Goal: Answer question/provide support: Share knowledge or assist other users

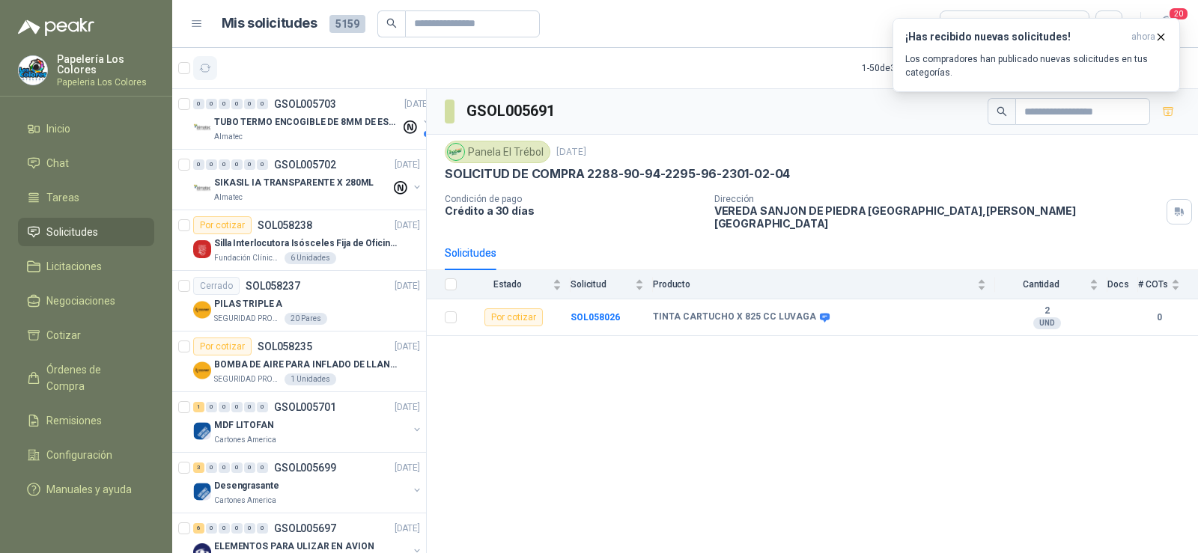
click at [208, 65] on icon "button" at bounding box center [205, 67] width 11 height 7
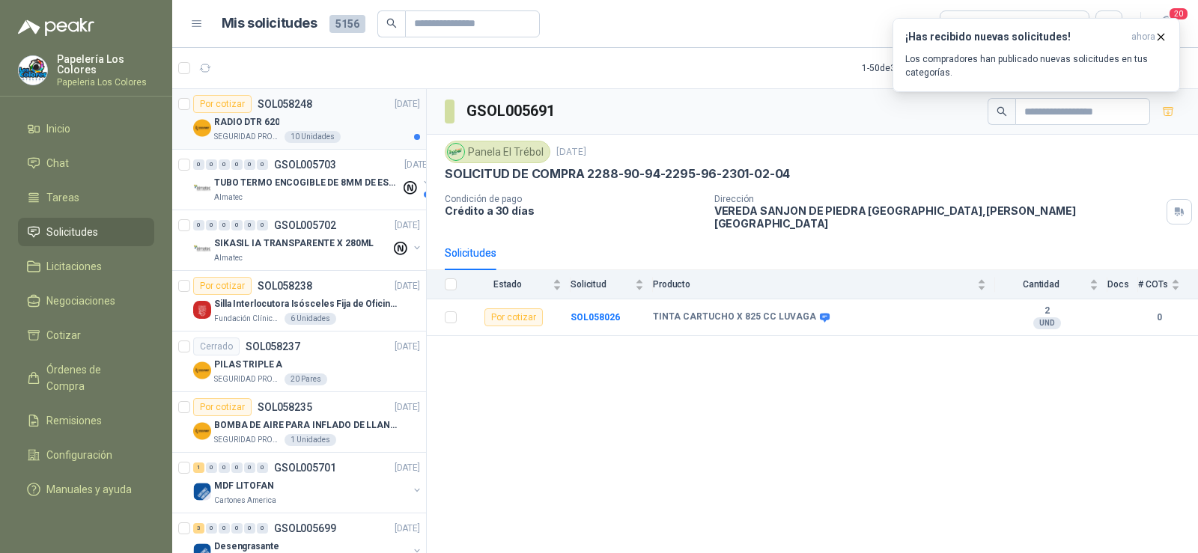
click at [255, 131] on p "SEGURIDAD PROVISER LTDA" at bounding box center [247, 137] width 67 height 12
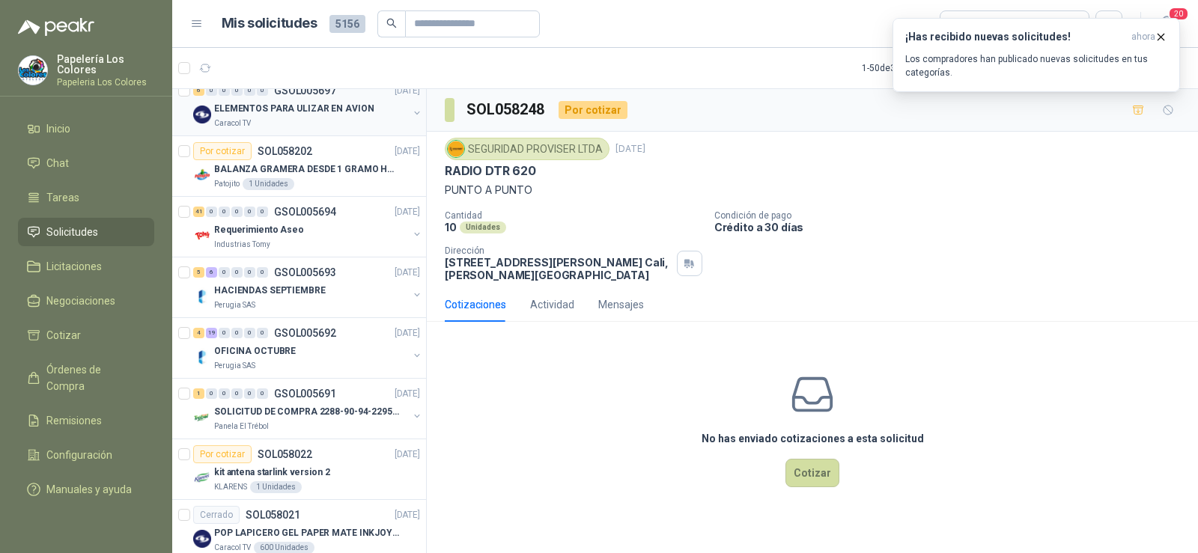
scroll to position [524, 0]
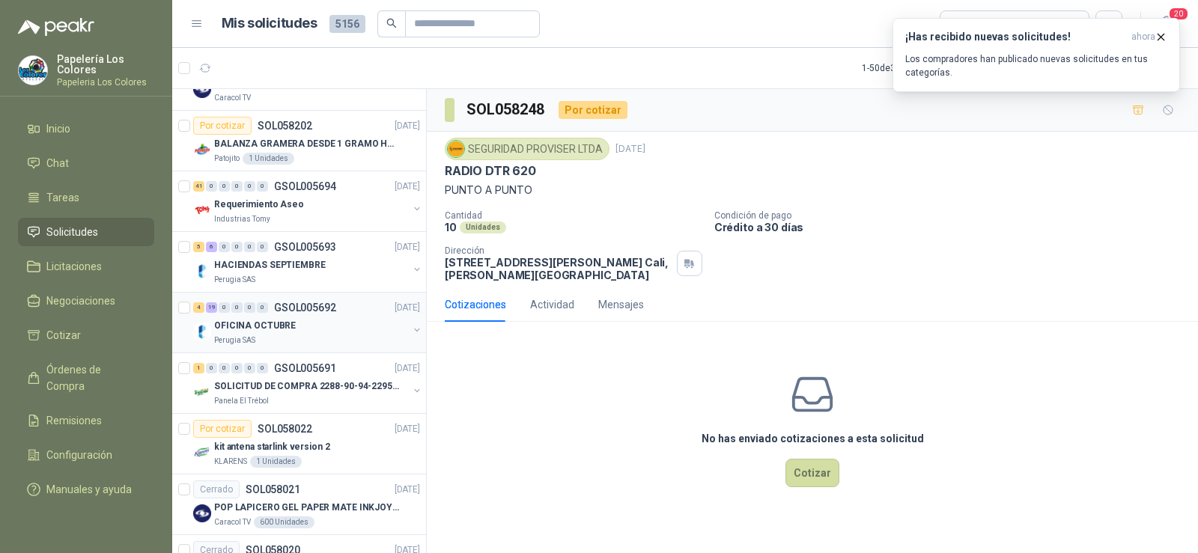
click at [265, 319] on p "OFICINA OCTUBRE" at bounding box center [255, 326] width 82 height 14
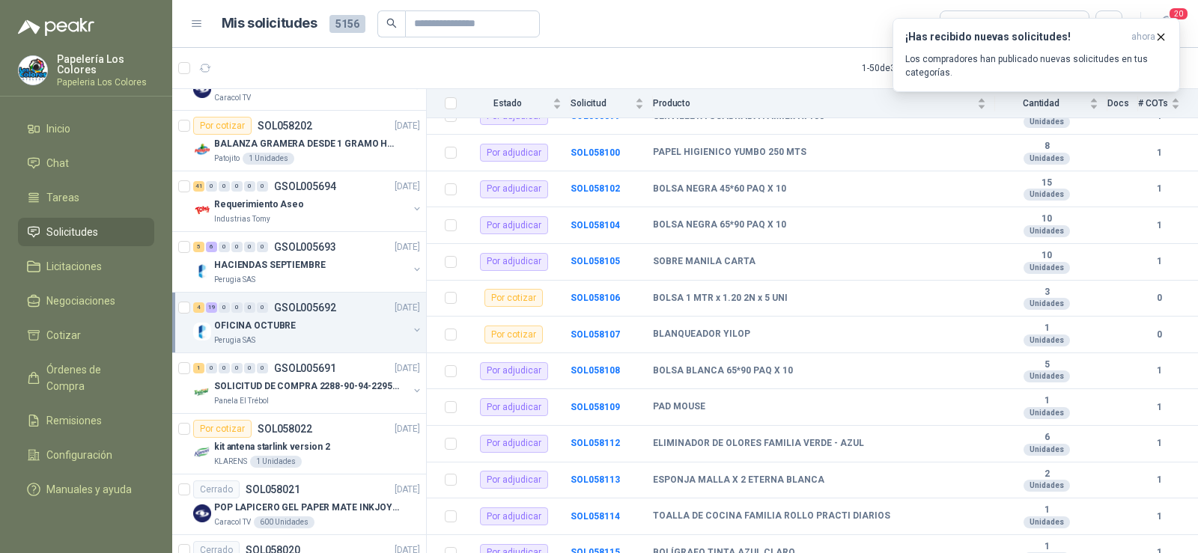
scroll to position [524, 0]
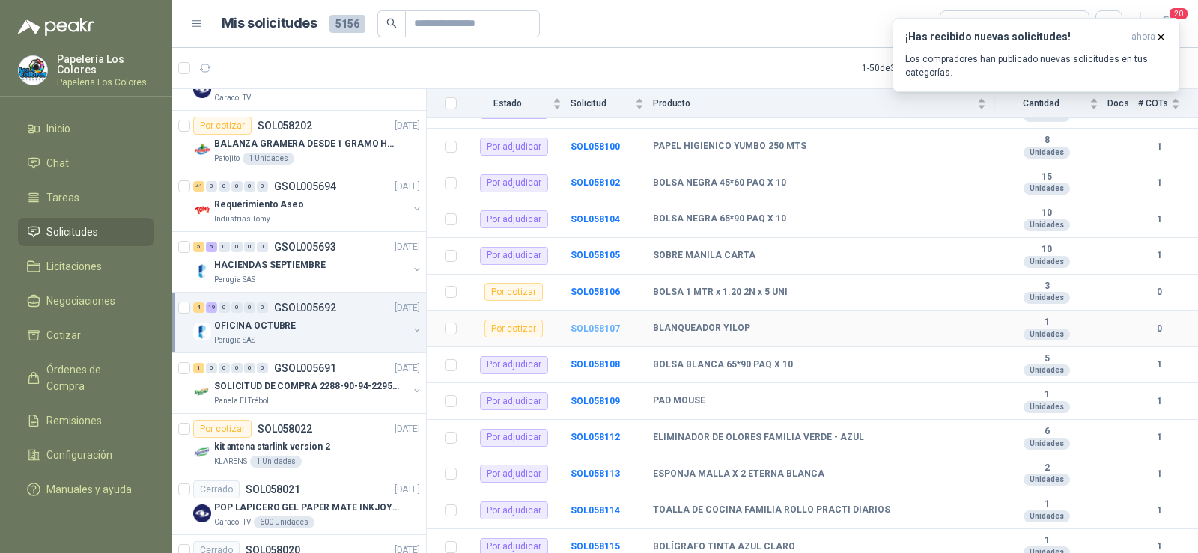
click at [596, 331] on b "SOL058107" at bounding box center [595, 328] width 49 height 10
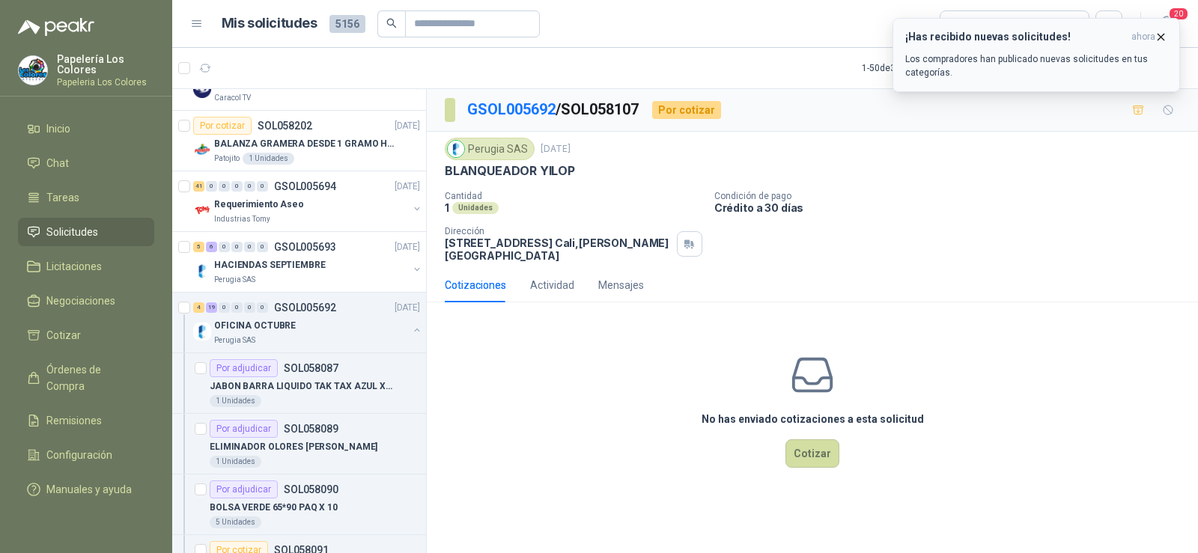
click at [1162, 32] on icon "button" at bounding box center [1160, 37] width 13 height 13
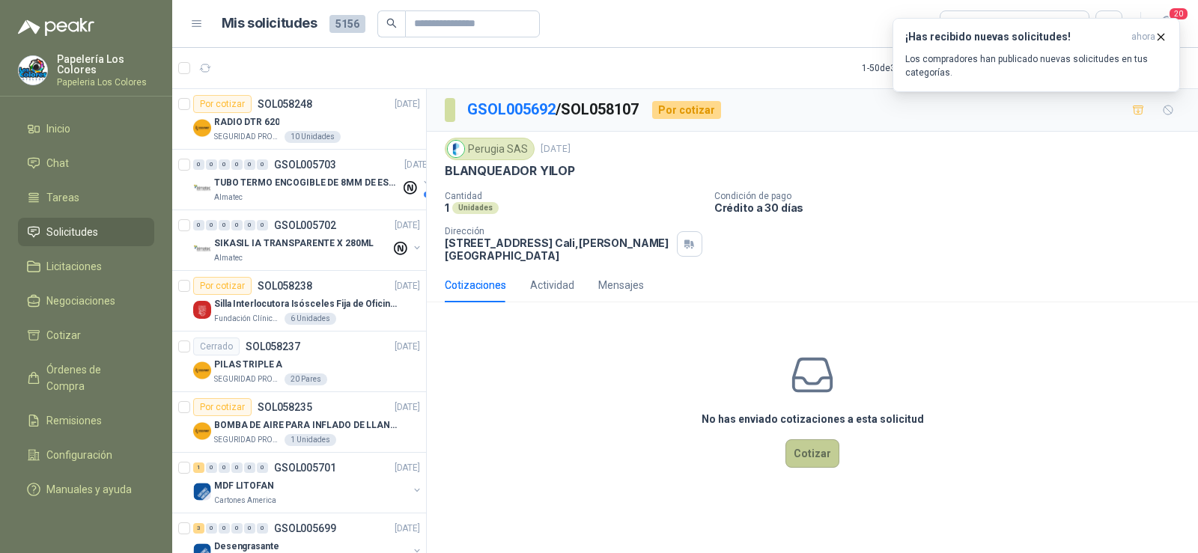
click at [812, 457] on button "Cotizar" at bounding box center [812, 453] width 54 height 28
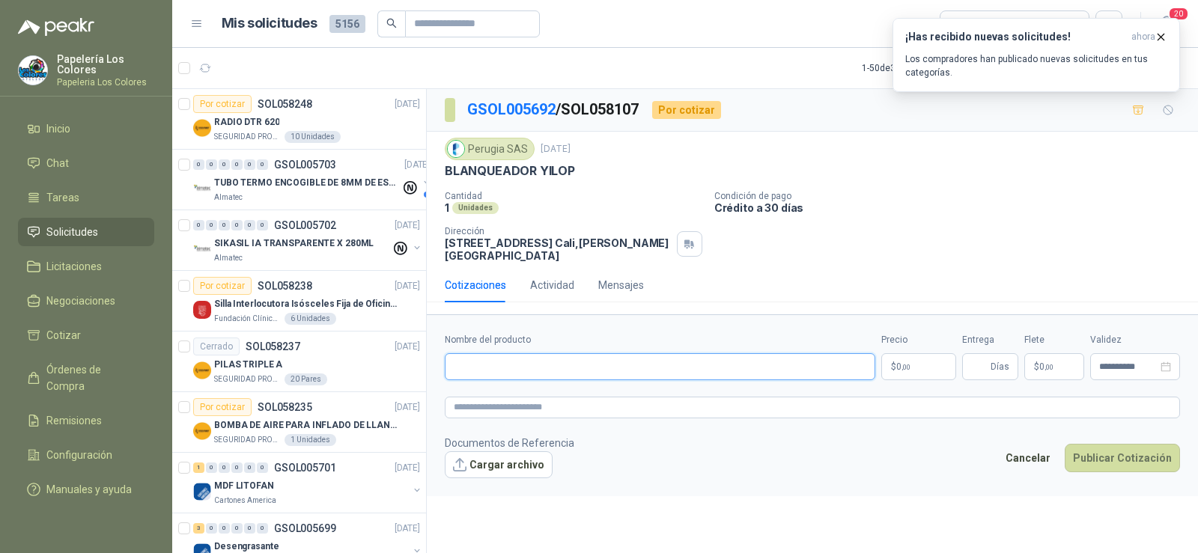
click at [512, 380] on input "Nombre del producto" at bounding box center [660, 366] width 431 height 27
paste input "**********"
type input "**********"
click at [977, 367] on input "Entrega" at bounding box center [979, 366] width 16 height 25
type input "*"
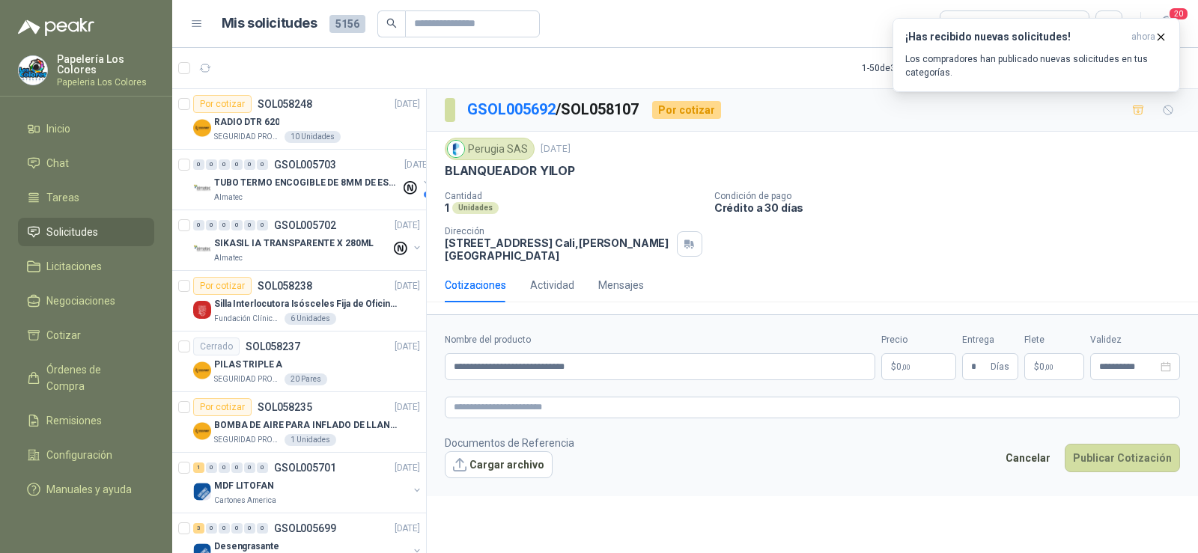
click at [900, 368] on span "0 ,00" at bounding box center [903, 366] width 14 height 9
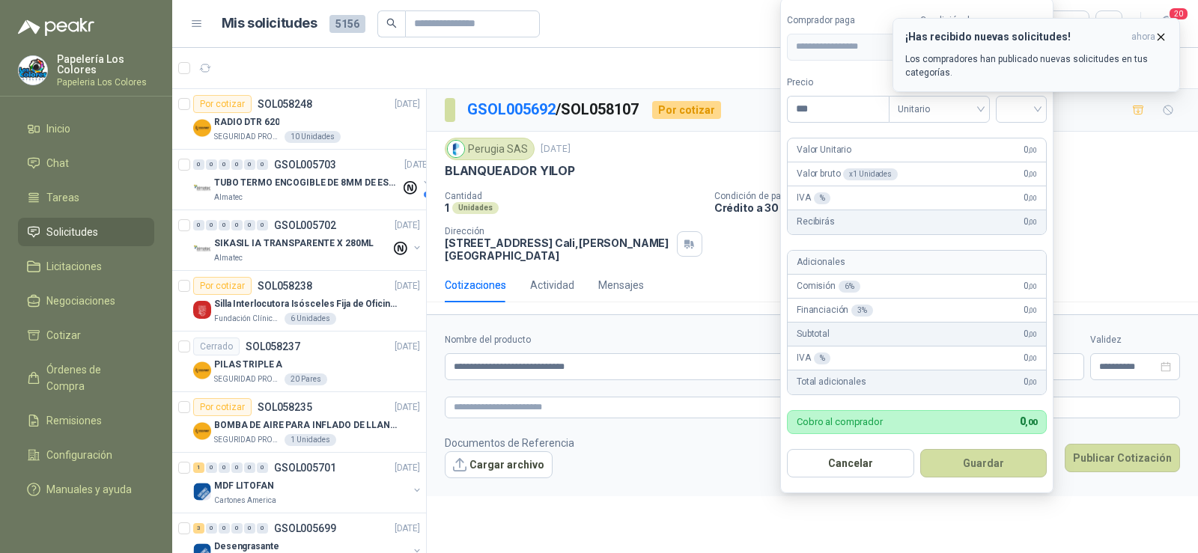
click at [1162, 36] on icon "button" at bounding box center [1161, 37] width 6 height 6
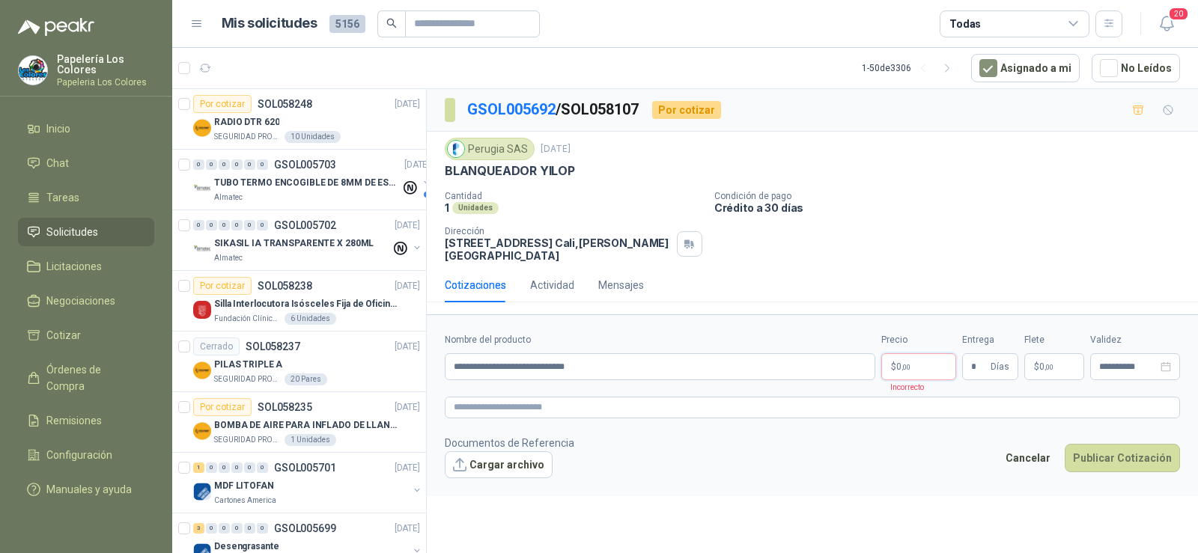
click at [916, 364] on body "Papelería Los Colores Papeleria Los Colores Inicio Chat Tareas Solicitudes Lici…" at bounding box center [599, 276] width 1198 height 553
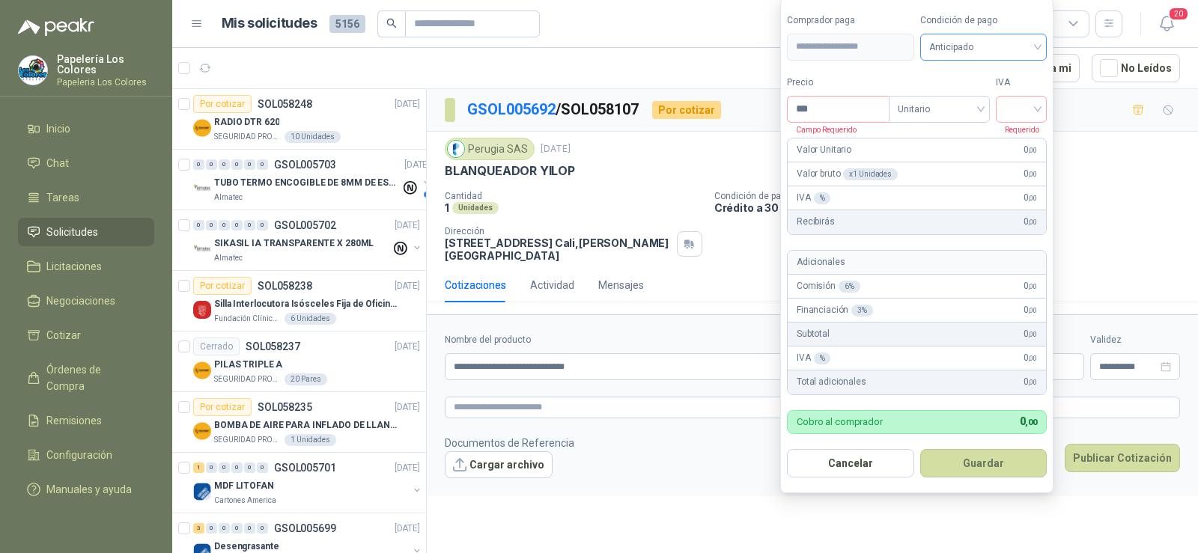
click at [1024, 49] on span "Anticipado" at bounding box center [983, 47] width 109 height 22
click at [1004, 94] on div "Crédito a 30 días" at bounding box center [986, 102] width 105 height 16
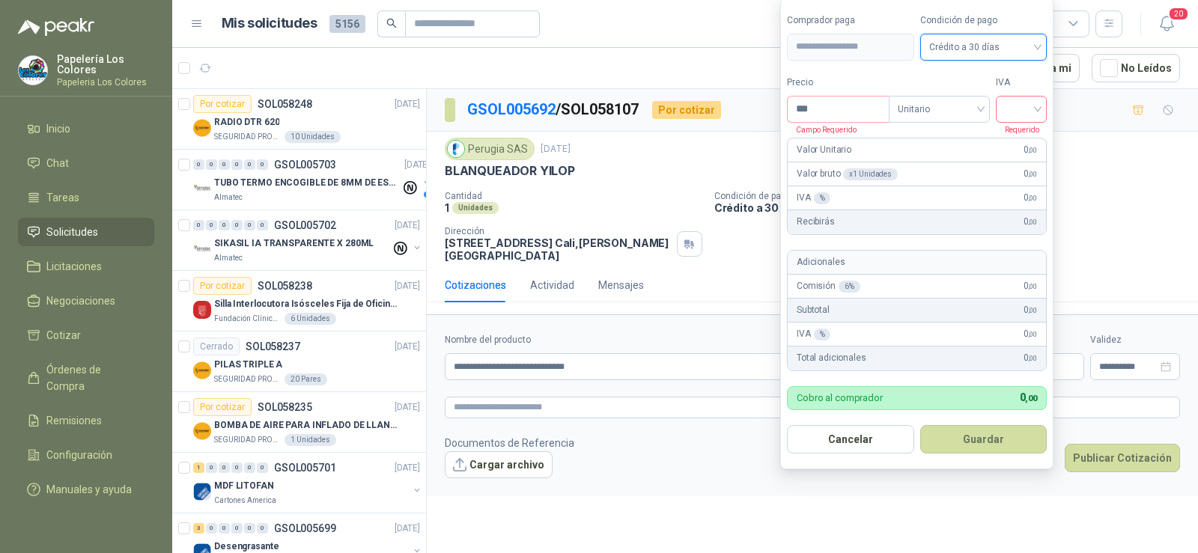
click at [1014, 117] on input "search" at bounding box center [1021, 108] width 33 height 22
click at [1026, 144] on div "19%" at bounding box center [1025, 140] width 28 height 16
click at [735, 108] on body "Papelería Los Colores Papeleria Los Colores Inicio Chat Tareas Solicitudes Lici…" at bounding box center [599, 276] width 1198 height 553
type input "*******"
drag, startPoint x: 973, startPoint y: 436, endPoint x: 942, endPoint y: 427, distance: 32.0
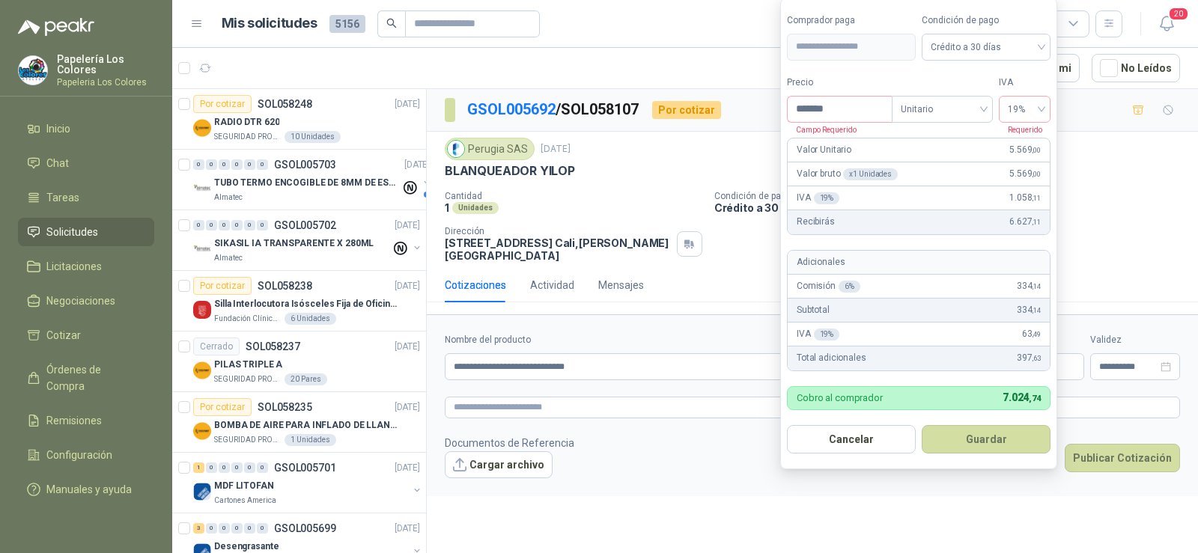
click at [972, 436] on button "Guardar" at bounding box center [986, 439] width 129 height 28
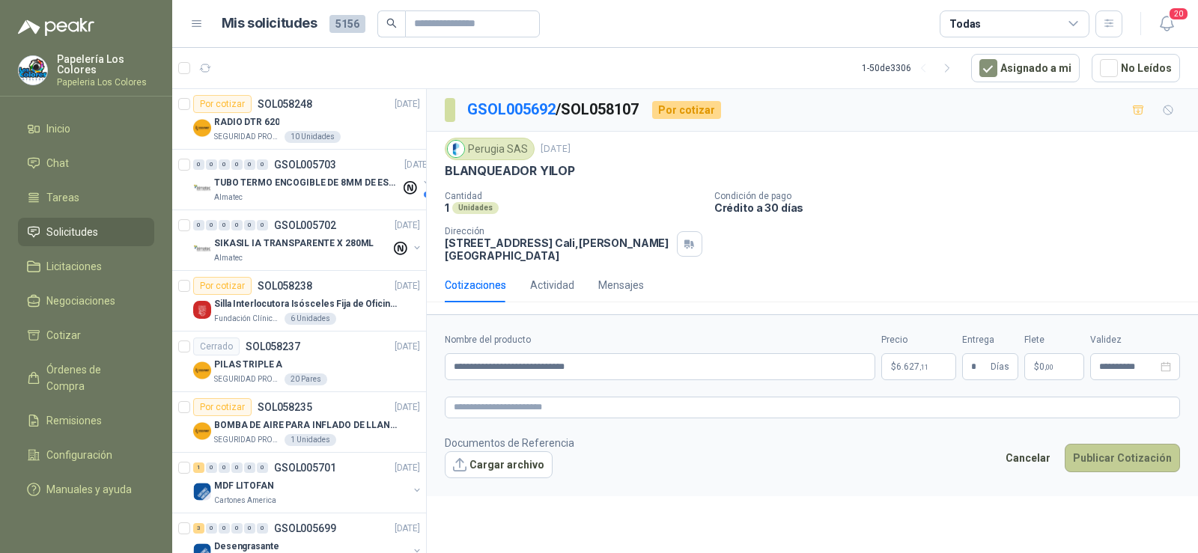
click at [1137, 457] on button "Publicar Cotización" at bounding box center [1122, 458] width 115 height 28
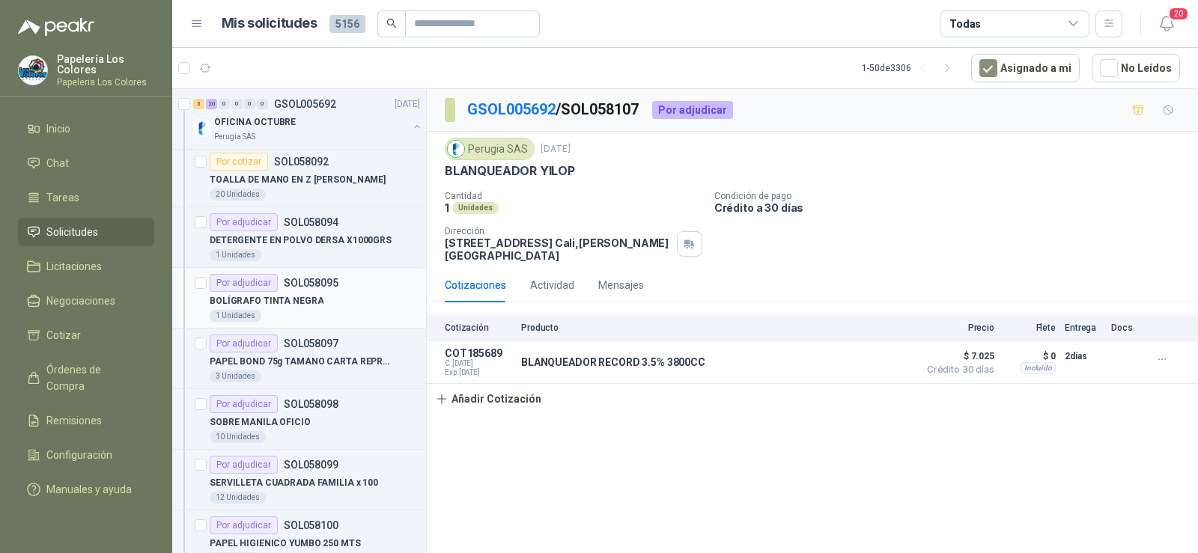
scroll to position [824, 0]
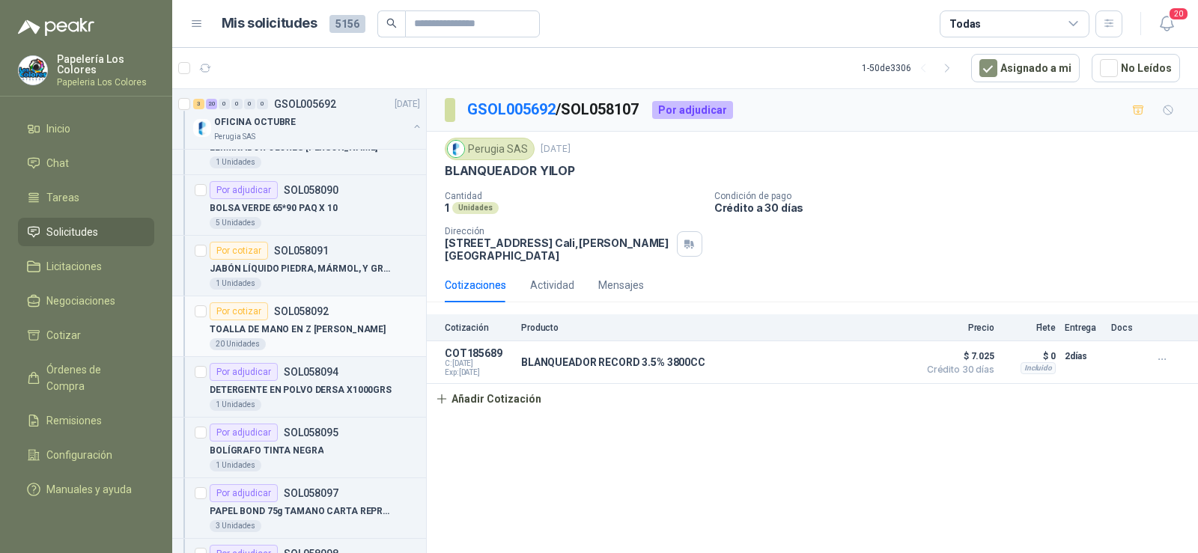
click at [279, 319] on div "Por cotizar SOL058092" at bounding box center [269, 311] width 119 height 18
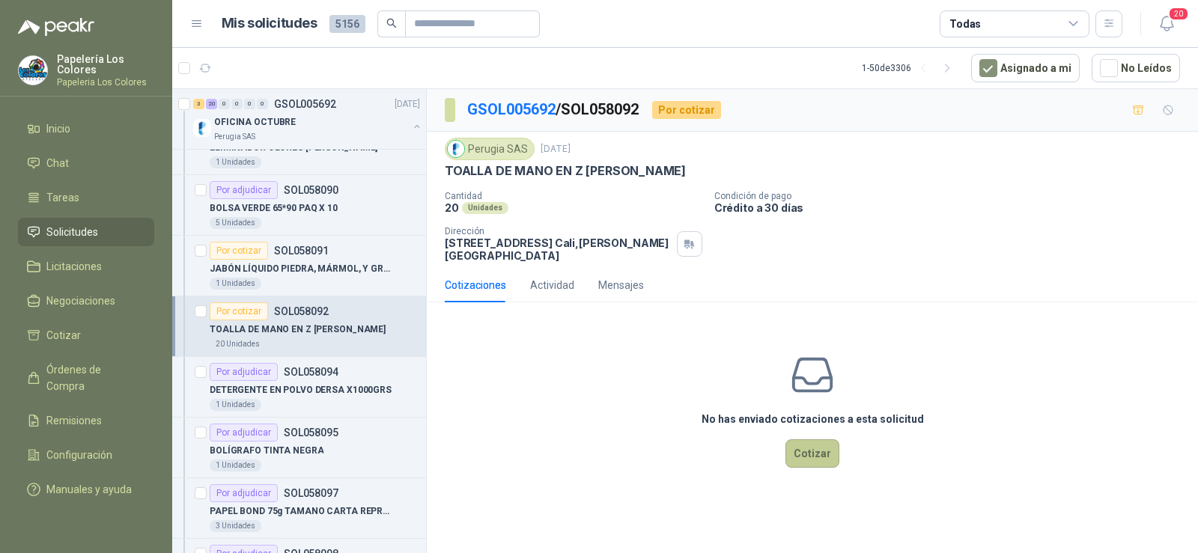
click at [809, 457] on button "Cotizar" at bounding box center [812, 453] width 54 height 28
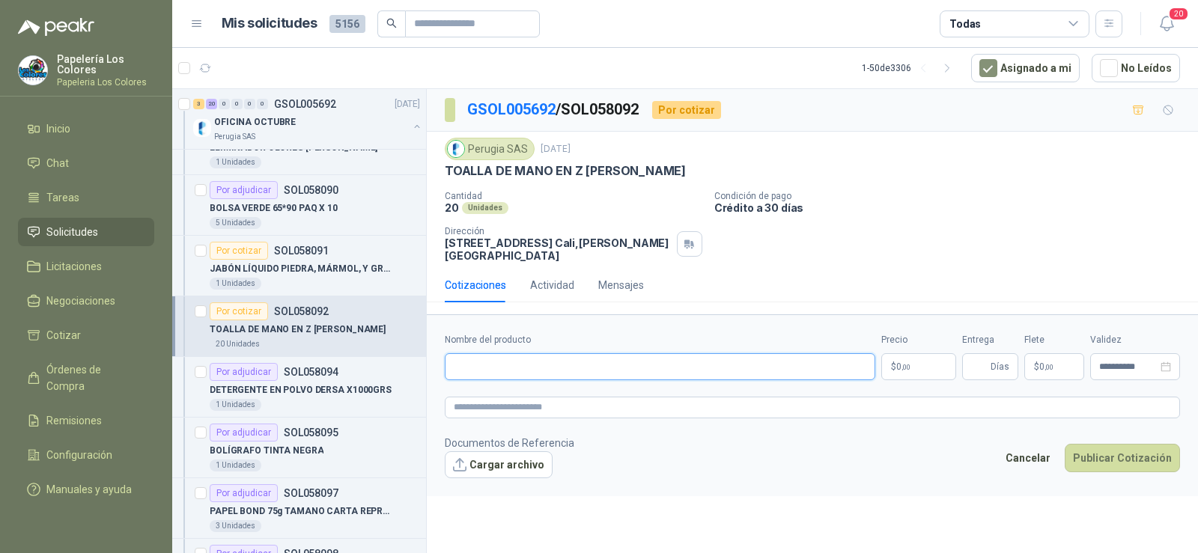
click at [550, 365] on input "Nombre del producto" at bounding box center [660, 366] width 431 height 27
paste input "**********"
type input "**********"
click at [976, 366] on input "Entrega" at bounding box center [979, 366] width 16 height 25
type input "*"
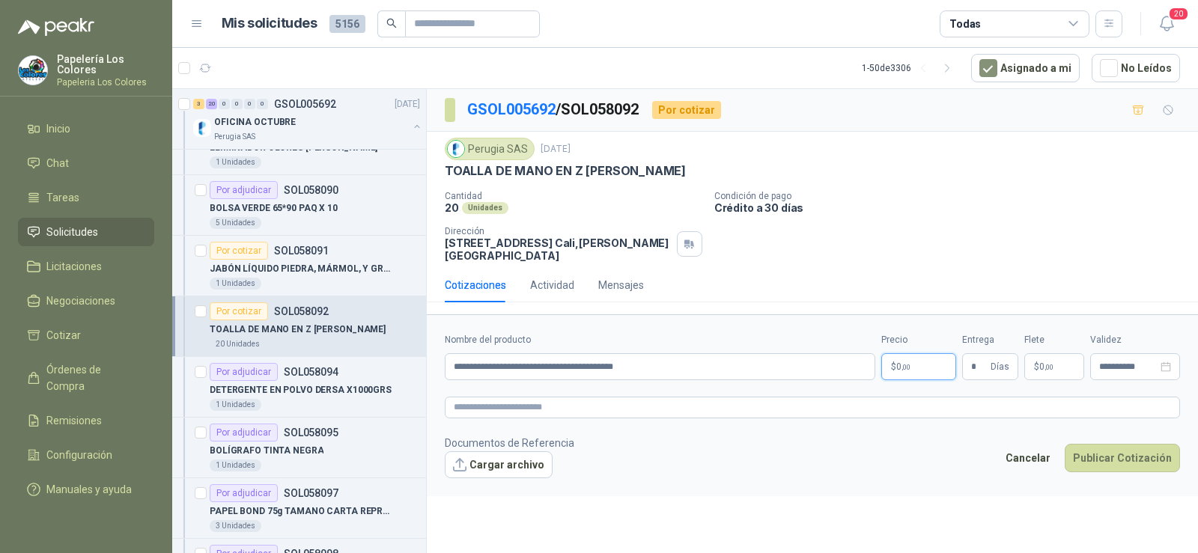
click at [934, 370] on p "$ 0 ,00" at bounding box center [918, 366] width 75 height 27
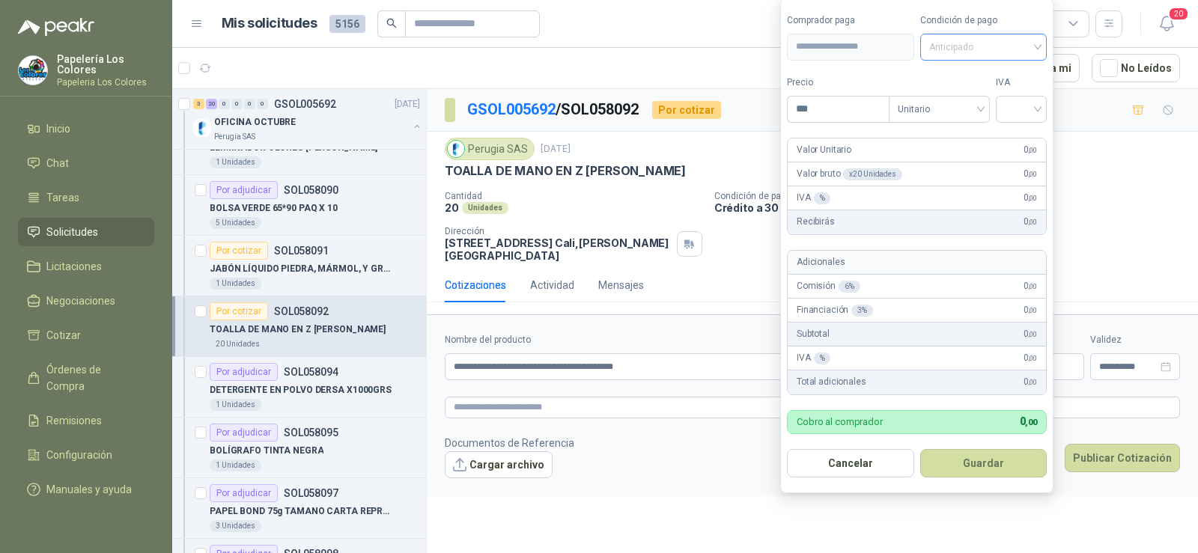
click at [1016, 51] on span "Anticipado" at bounding box center [983, 47] width 109 height 22
click at [1002, 99] on div "Crédito a 30 días" at bounding box center [986, 102] width 105 height 16
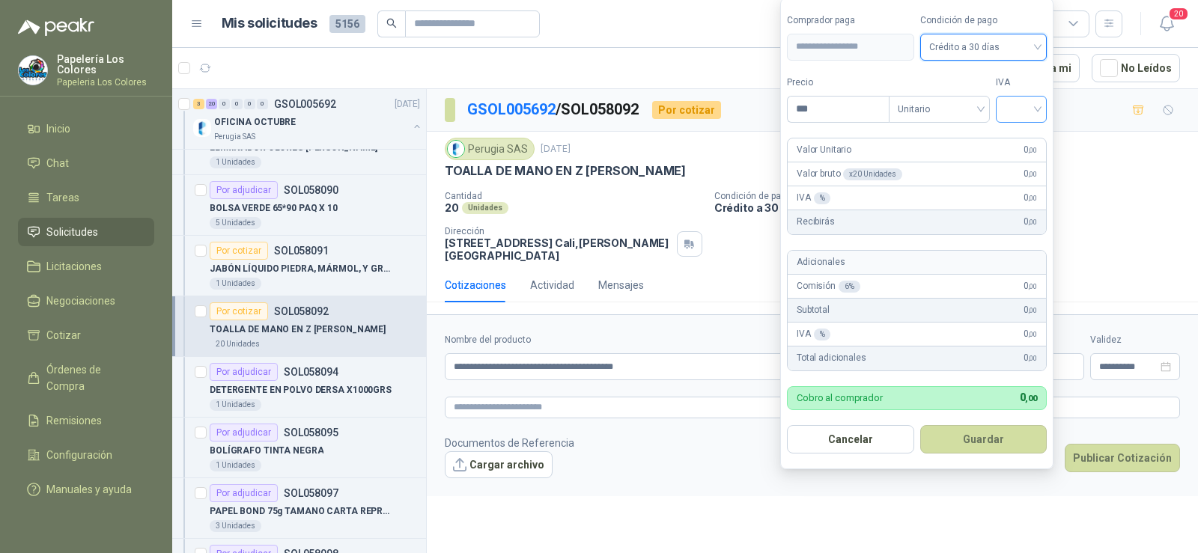
click at [1020, 114] on input "search" at bounding box center [1021, 108] width 33 height 22
click at [1020, 148] on div "19%" at bounding box center [1025, 140] width 46 height 24
drag, startPoint x: 788, startPoint y: 111, endPoint x: 727, endPoint y: 111, distance: 61.4
click at [729, 111] on body "Papelería Los Colores Papeleria Los Colores Inicio Chat Tareas Solicitudes Lici…" at bounding box center [599, 276] width 1198 height 553
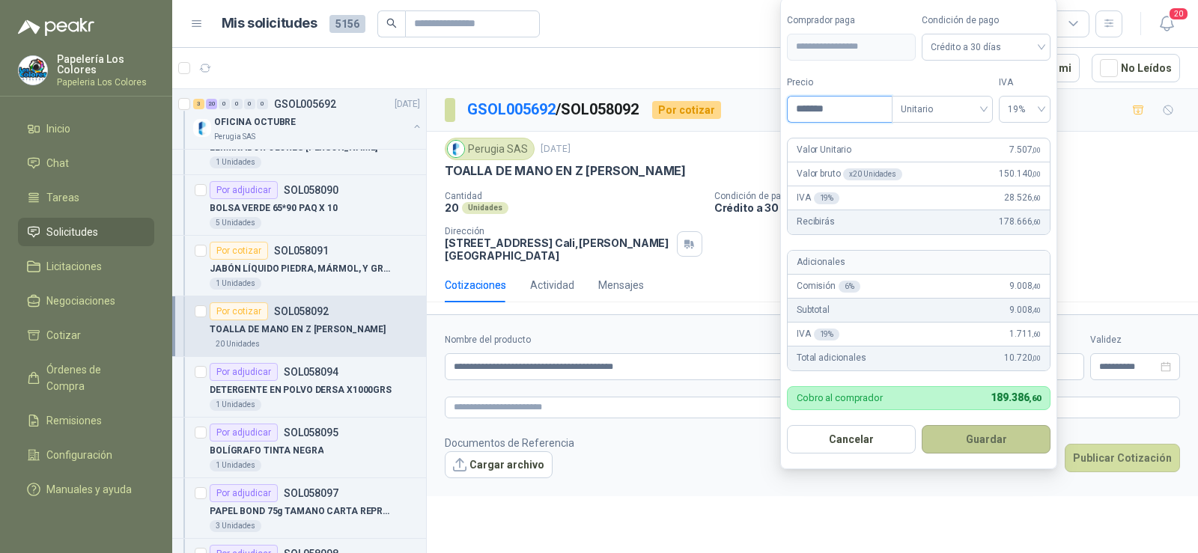
type input "*******"
click at [1024, 445] on button "Guardar" at bounding box center [986, 439] width 129 height 28
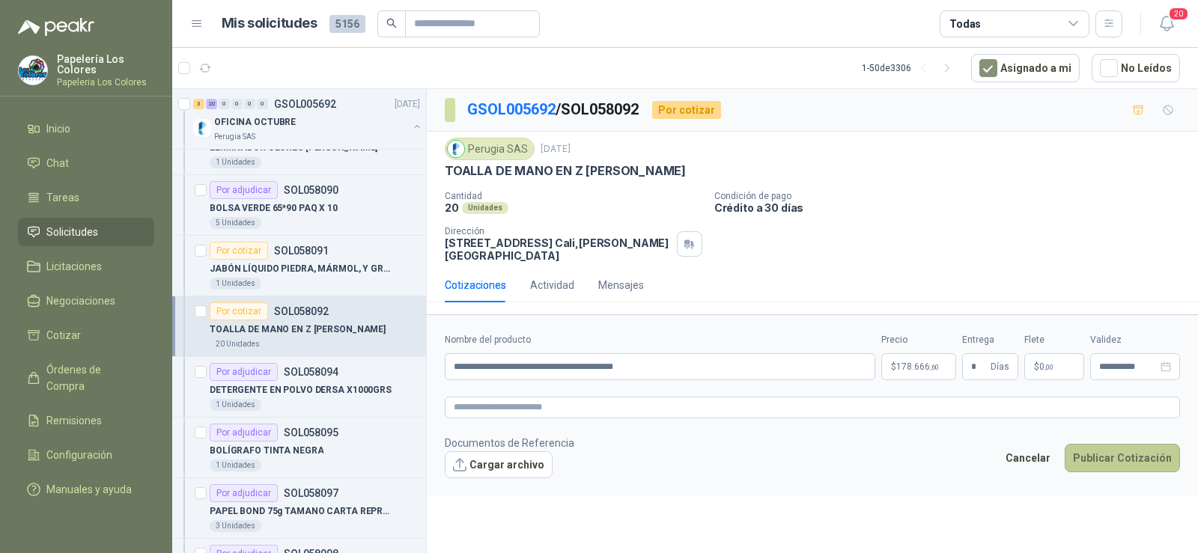
click at [1100, 448] on button "Publicar Cotización" at bounding box center [1122, 458] width 115 height 28
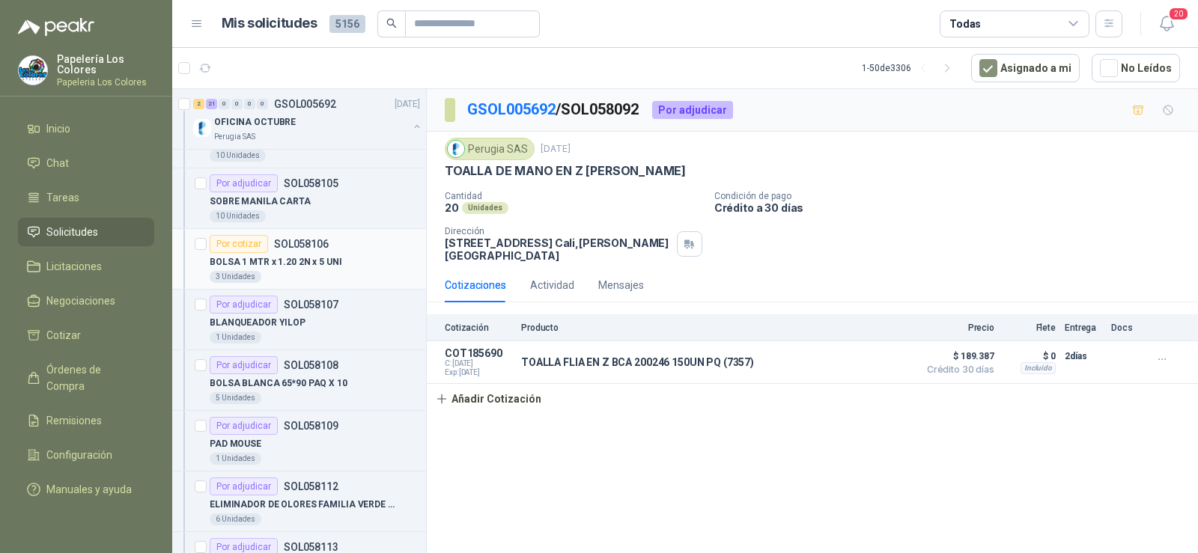
click at [288, 264] on p "BOLSA 1 MTR x 1.20 2N x 5 UNI" at bounding box center [276, 262] width 133 height 14
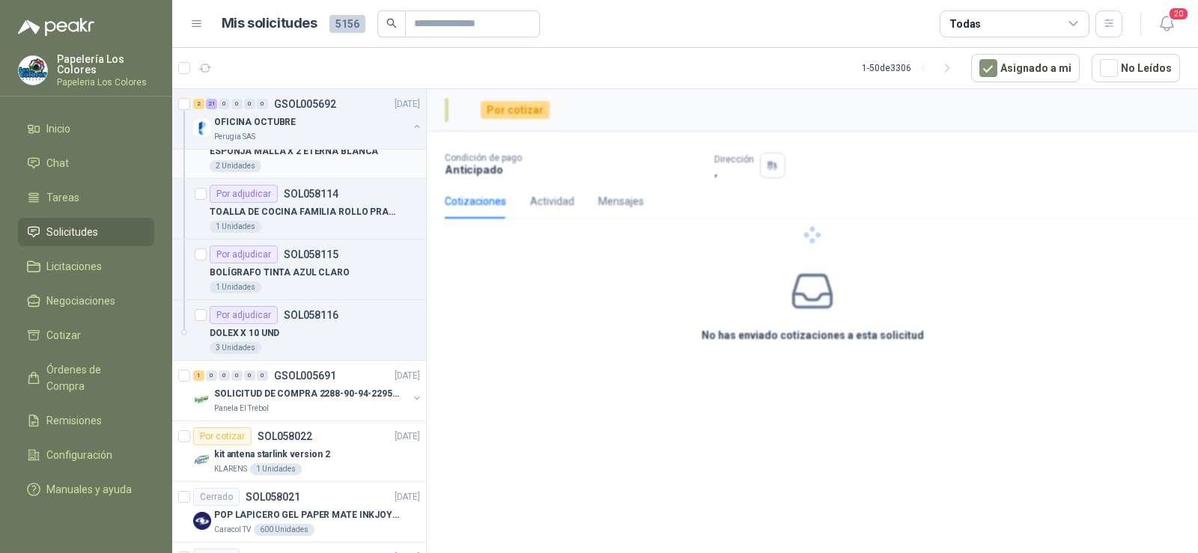
scroll to position [1947, 0]
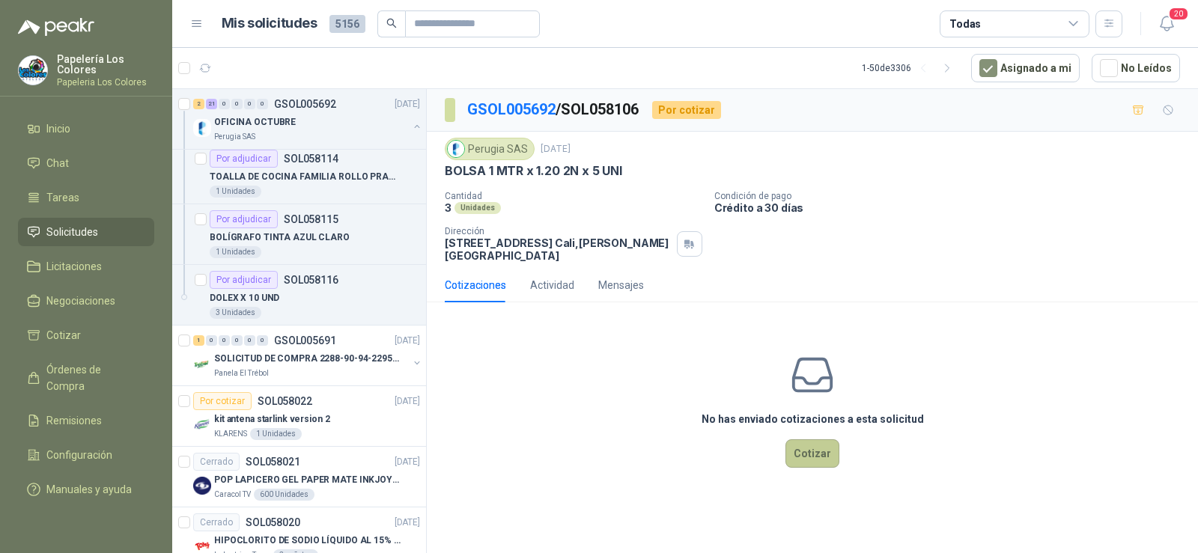
click at [806, 451] on button "Cotizar" at bounding box center [812, 453] width 54 height 28
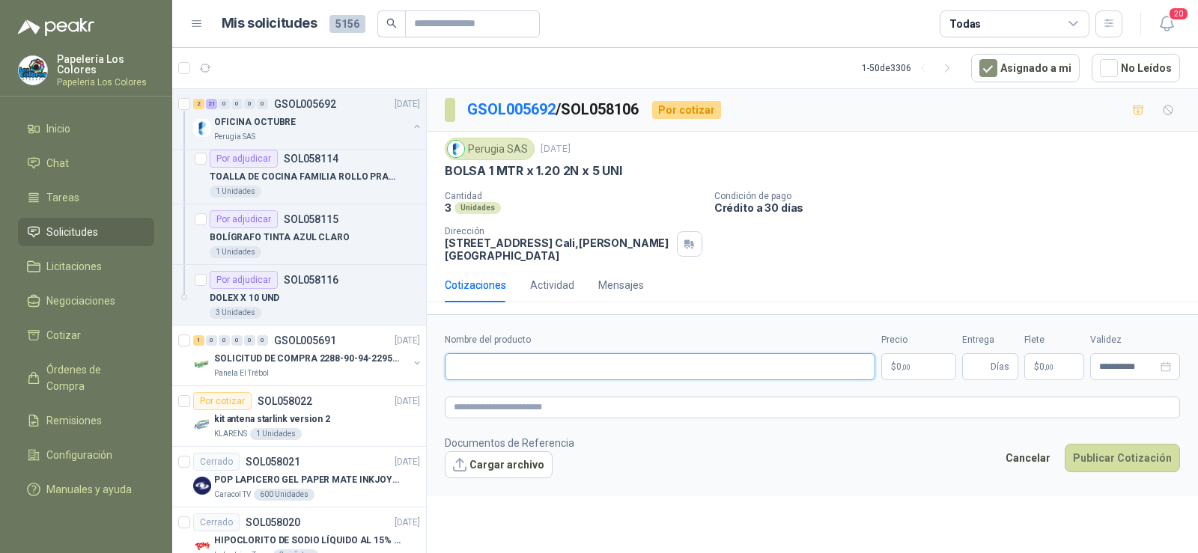
click at [539, 370] on input "Nombre del producto" at bounding box center [660, 366] width 431 height 27
paste input "**********"
type input "**********"
click at [845, 365] on body "Papelería Los Colores Papeleria Los Colores Inicio Chat Tareas Solicitudes Lici…" at bounding box center [599, 276] width 1198 height 553
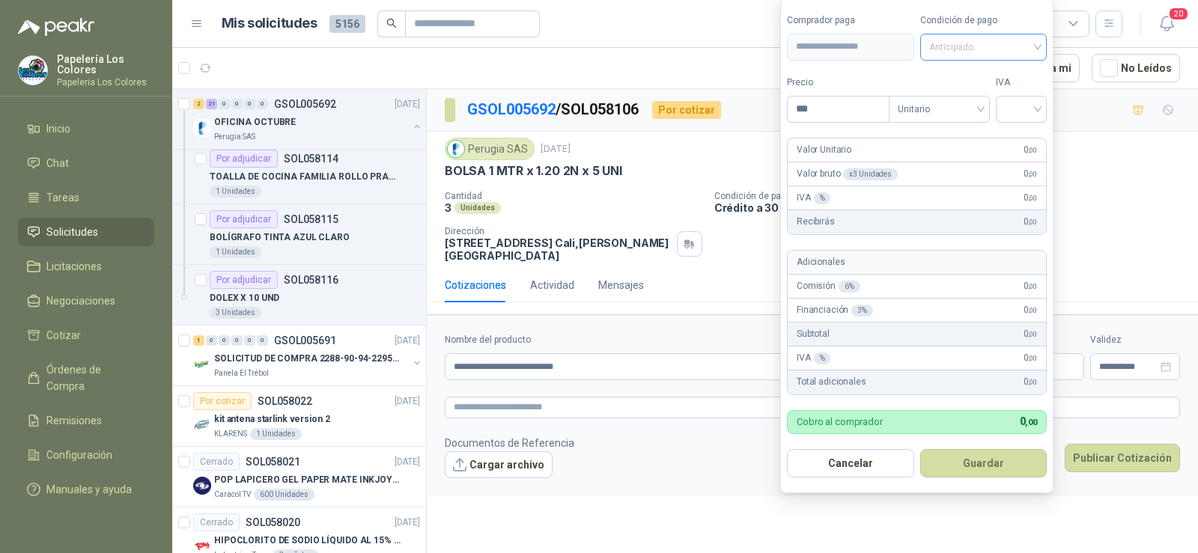
click at [980, 44] on span "Anticipado" at bounding box center [983, 47] width 109 height 22
click at [985, 104] on div "Crédito a 30 días" at bounding box center [986, 102] width 105 height 16
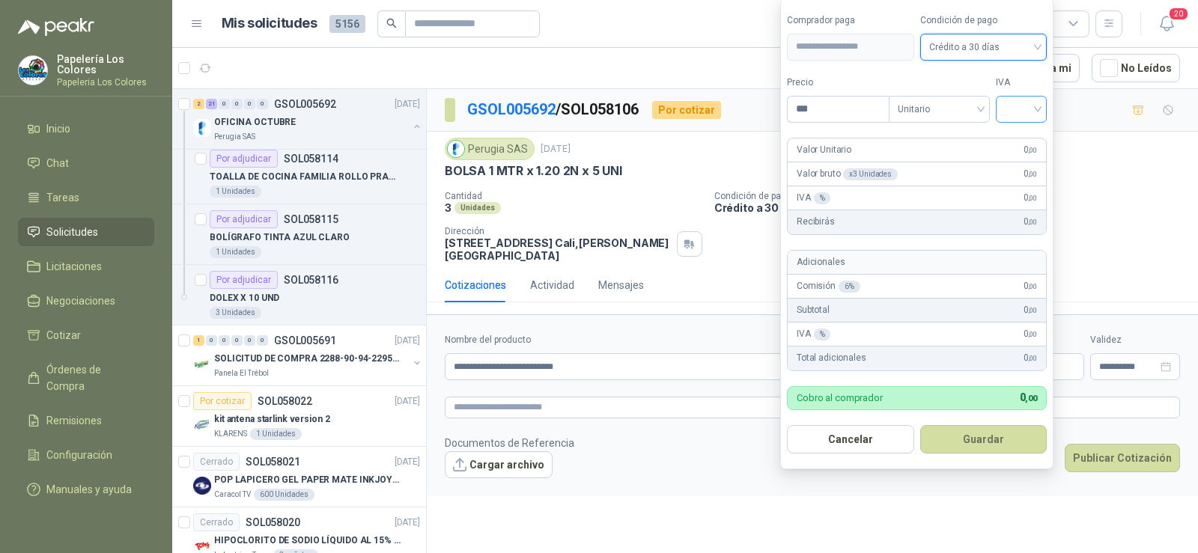
click at [1042, 118] on div at bounding box center [1021, 109] width 51 height 27
click at [1030, 142] on div "19%" at bounding box center [1025, 140] width 28 height 16
drag, startPoint x: 795, startPoint y: 116, endPoint x: 767, endPoint y: 118, distance: 27.8
click at [769, 118] on body "Papelería Los Colores Papeleria Los Colores Inicio Chat Tareas Solicitudes Lici…" at bounding box center [599, 276] width 1198 height 553
type input "*******"
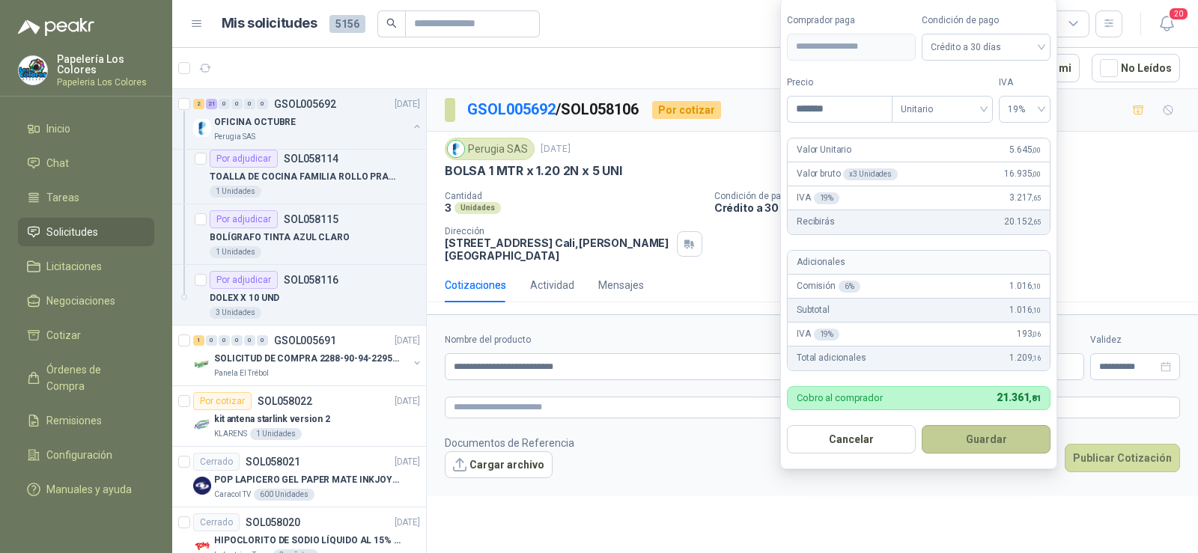
click at [979, 432] on button "Guardar" at bounding box center [986, 439] width 129 height 28
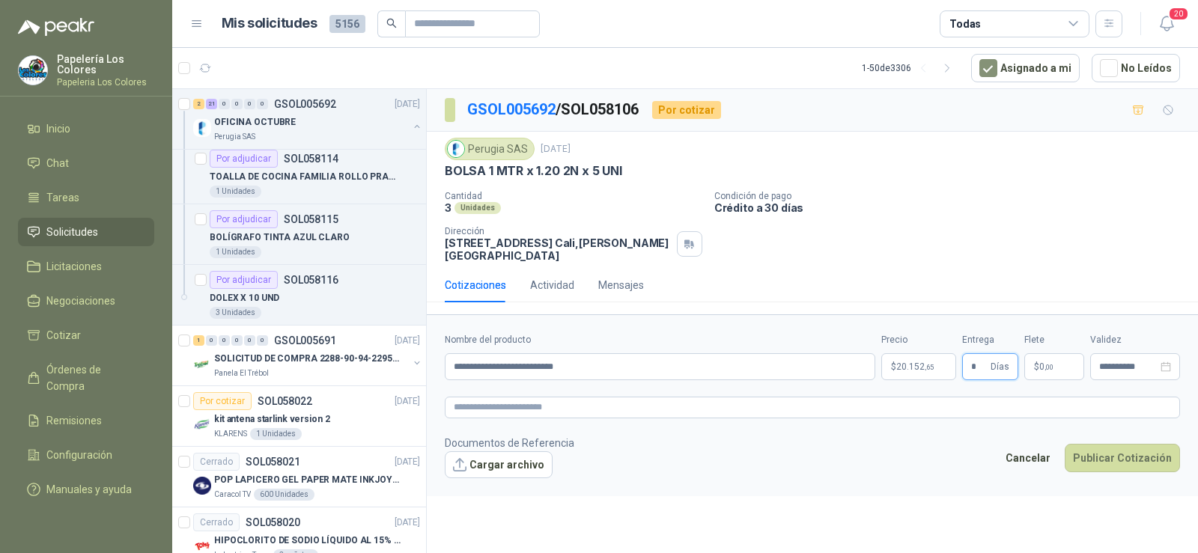
type input "*"
click at [903, 364] on body "Papelería Los Colores Papeleria Los Colores Inicio Chat Tareas Solicitudes Lici…" at bounding box center [599, 276] width 1198 height 553
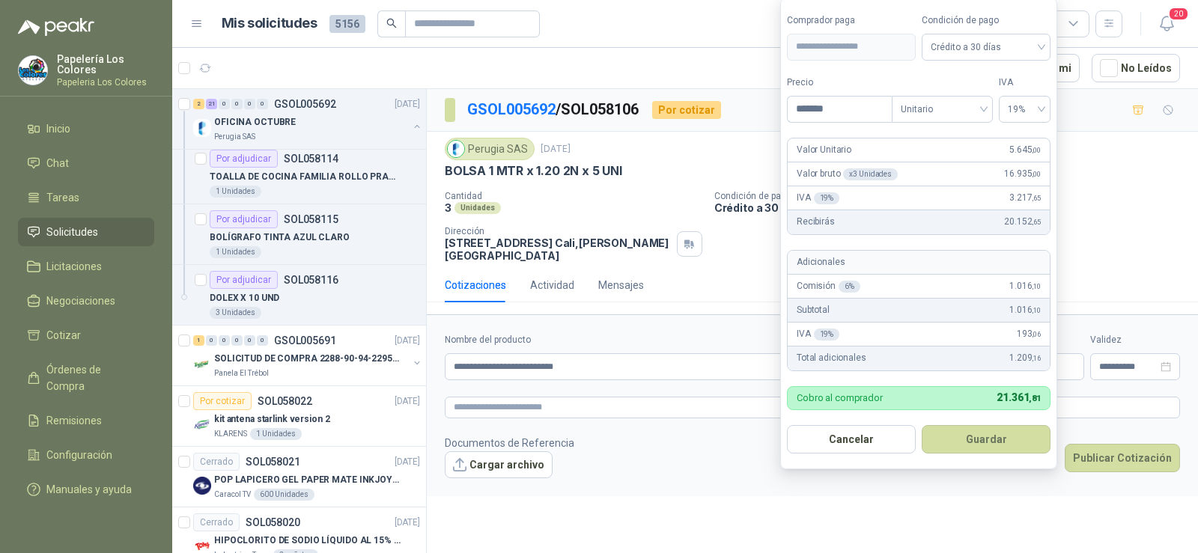
click at [1122, 158] on div "Perugia SAS [DATE]" at bounding box center [812, 149] width 735 height 22
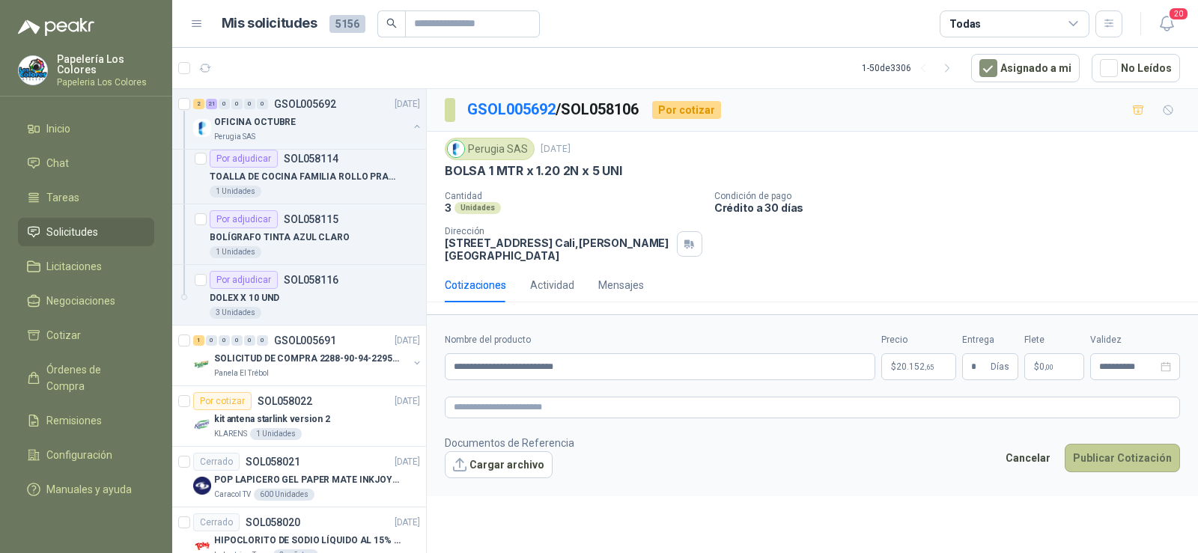
click at [1101, 459] on button "Publicar Cotización" at bounding box center [1122, 458] width 115 height 28
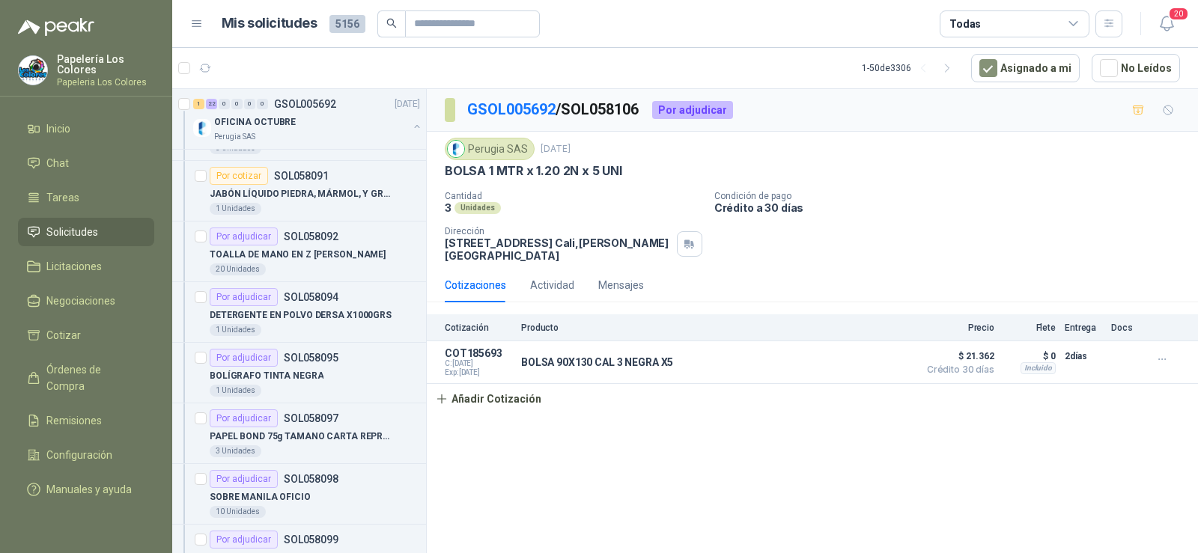
scroll to position [824, 0]
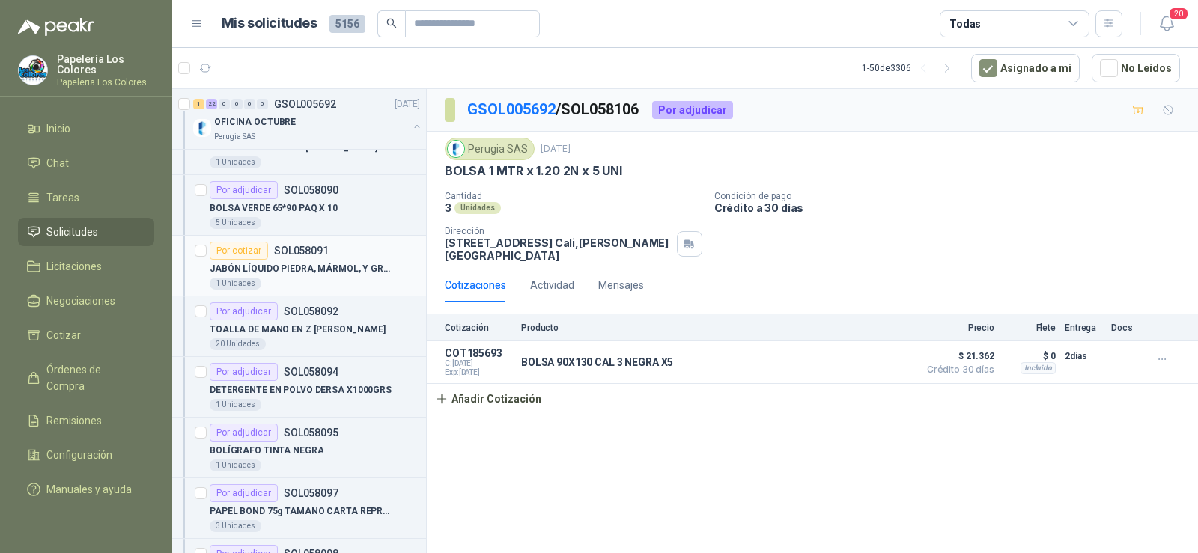
click at [306, 274] on p "JABÓN LÍQUIDO PIEDRA, MÁRMOL, Y GRANITO 2 LT" at bounding box center [303, 269] width 186 height 14
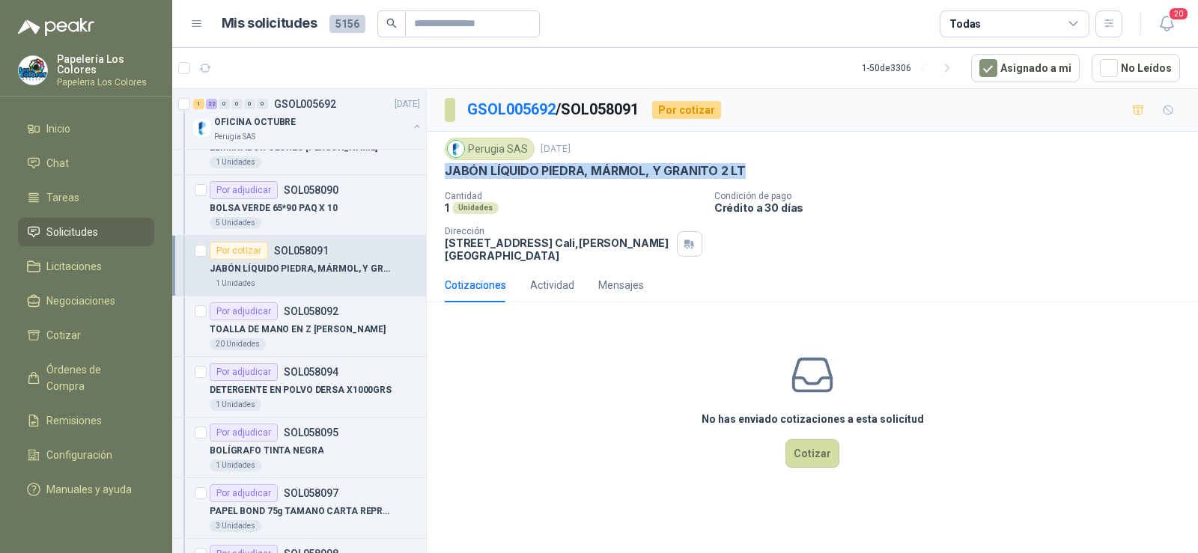
drag, startPoint x: 445, startPoint y: 172, endPoint x: 755, endPoint y: 171, distance: 310.0
click at [755, 171] on div "JABÓN LÍQUIDO PIEDRA, MÁRMOL, Y GRANITO 2 LT" at bounding box center [812, 171] width 735 height 16
copy p "JABÓN LÍQUIDO PIEDRA, MÁRMOL, Y GRANITO 2 LT"
click at [812, 454] on button "Cotizar" at bounding box center [812, 453] width 54 height 28
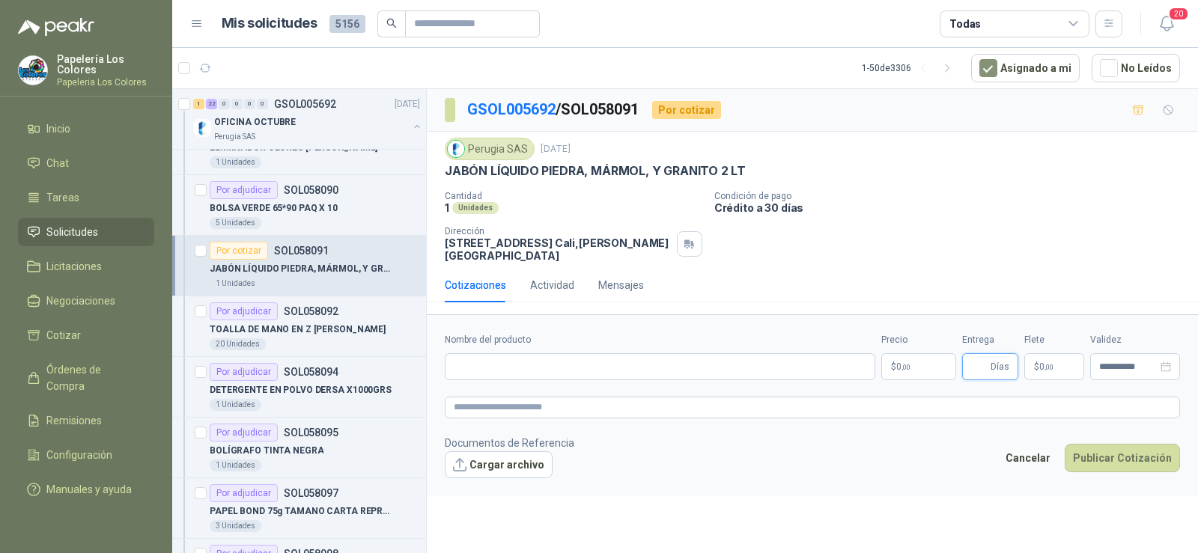
click at [975, 367] on input "Entrega" at bounding box center [979, 366] width 16 height 25
type input "*"
click at [1047, 375] on p "$ 0 ,00" at bounding box center [1054, 366] width 60 height 27
click at [910, 366] on body "Papelería Los Colores Papeleria Los Colores Inicio Chat Tareas Solicitudes Lici…" at bounding box center [599, 276] width 1198 height 553
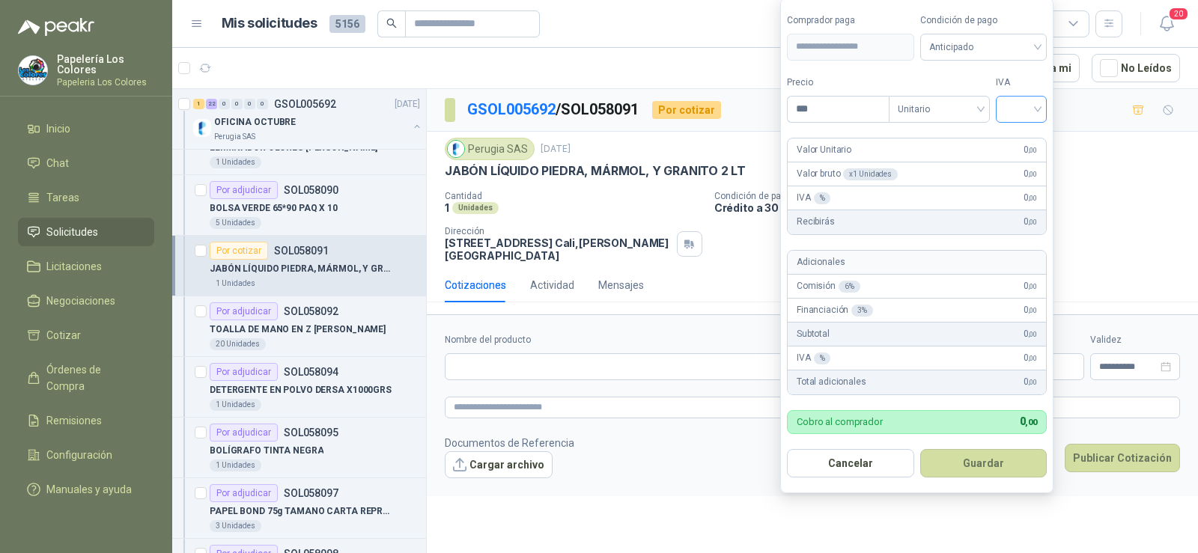
click at [1029, 106] on input "search" at bounding box center [1021, 108] width 33 height 22
click at [1025, 147] on div "19%" at bounding box center [1025, 140] width 28 height 16
click at [975, 54] on span "Anticipado" at bounding box center [986, 47] width 111 height 22
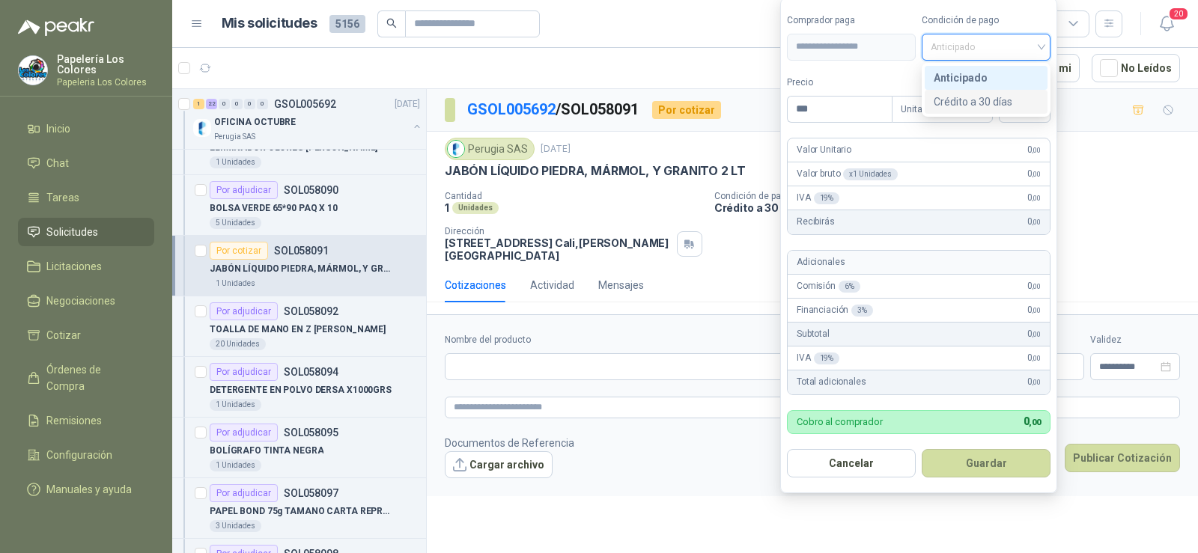
click at [973, 104] on div "Crédito a 30 días" at bounding box center [986, 102] width 105 height 16
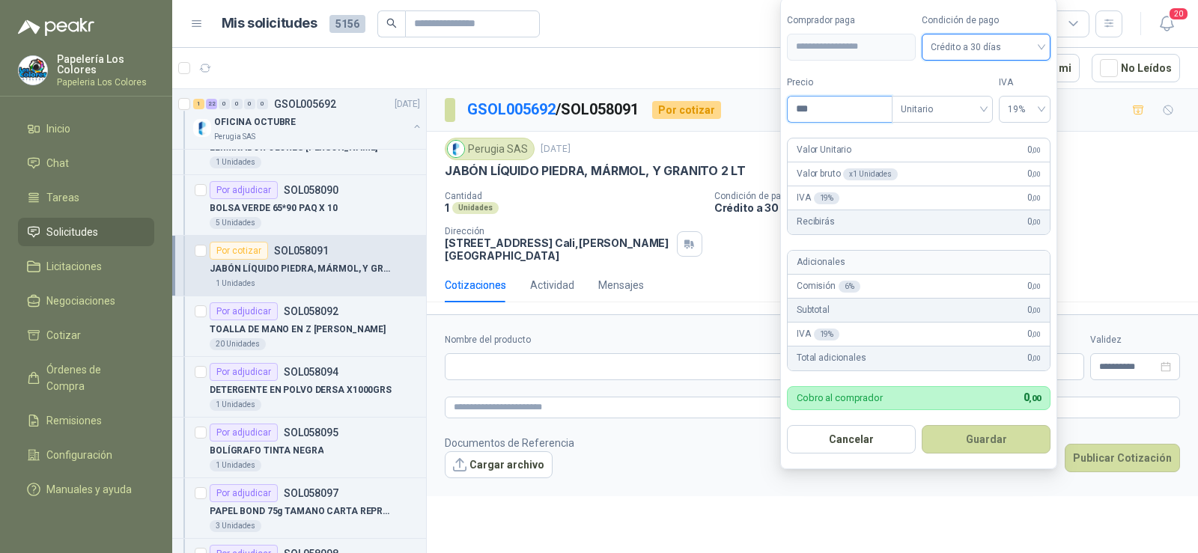
drag, startPoint x: 839, startPoint y: 109, endPoint x: 708, endPoint y: 103, distance: 131.2
click at [715, 109] on body "Papelería Los Colores Papeleria Los Colores Inicio Chat Tareas Solicitudes Lici…" at bounding box center [599, 276] width 1198 height 553
type input "********"
click at [964, 432] on button "Guardar" at bounding box center [986, 439] width 129 height 28
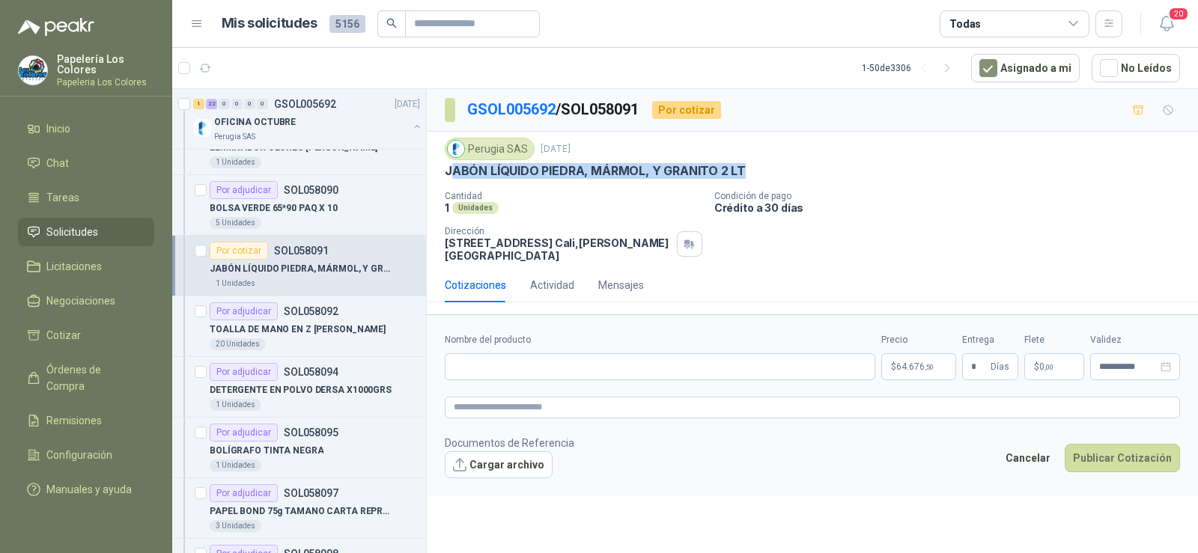
drag, startPoint x: 448, startPoint y: 174, endPoint x: 746, endPoint y: 170, distance: 297.3
click at [746, 170] on div "JABÓN LÍQUIDO PIEDRA, MÁRMOL, Y GRANITO 2 LT" at bounding box center [812, 171] width 735 height 16
click at [719, 171] on p "JABÓN LÍQUIDO PIEDRA, MÁRMOL, Y GRANITO 2 LT" at bounding box center [595, 171] width 301 height 16
drag, startPoint x: 446, startPoint y: 172, endPoint x: 765, endPoint y: 180, distance: 319.0
click at [765, 180] on div "Perugia SAS [DATE] JABÓN LÍQUIDO PIEDRA, MÁRMOL, Y GRANITO 2 LT Cantidad 1 Uni…" at bounding box center [812, 200] width 735 height 124
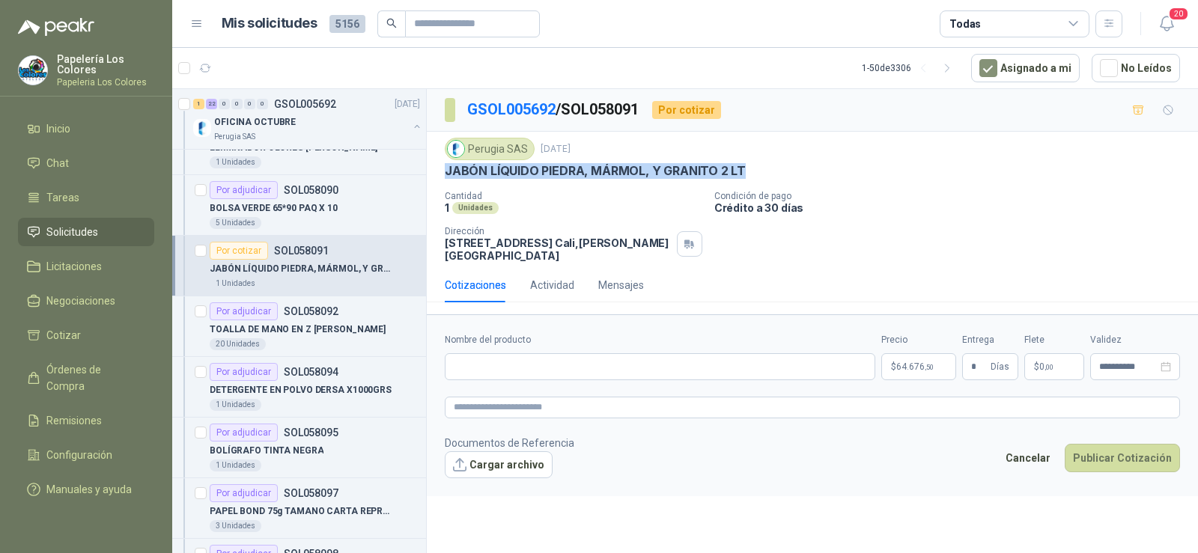
copy p "JABÓN LÍQUIDO PIEDRA, MÁRMOL, Y GRANITO 2 LT"
click at [482, 371] on input "Nombre del producto" at bounding box center [660, 366] width 431 height 27
paste input "**********"
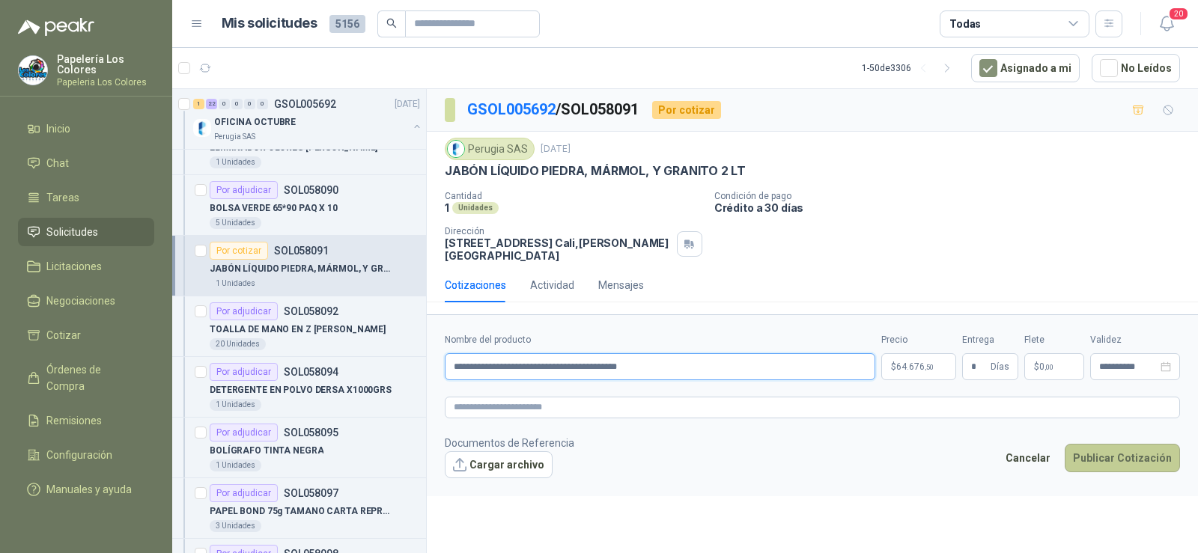
type input "**********"
click at [1088, 455] on button "Publicar Cotización" at bounding box center [1122, 458] width 115 height 28
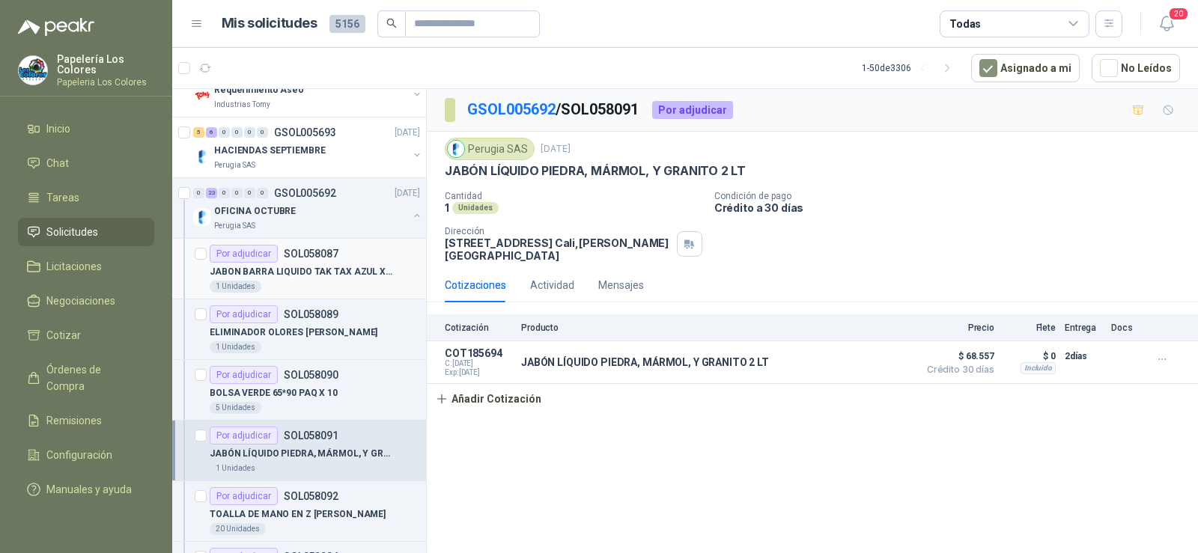
scroll to position [599, 0]
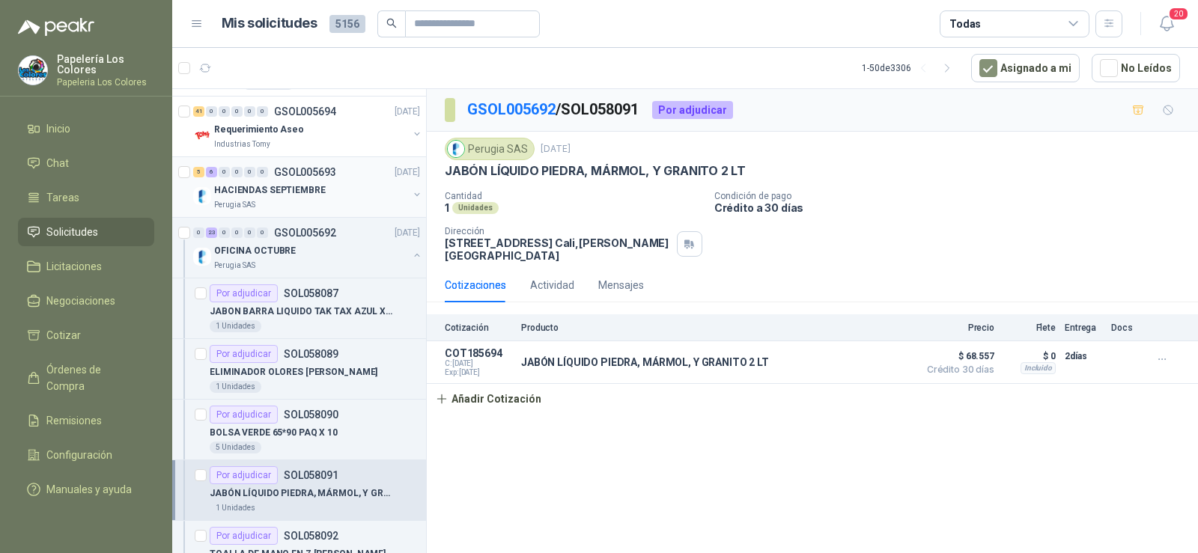
click at [267, 201] on div "Perugia SAS" at bounding box center [311, 205] width 194 height 12
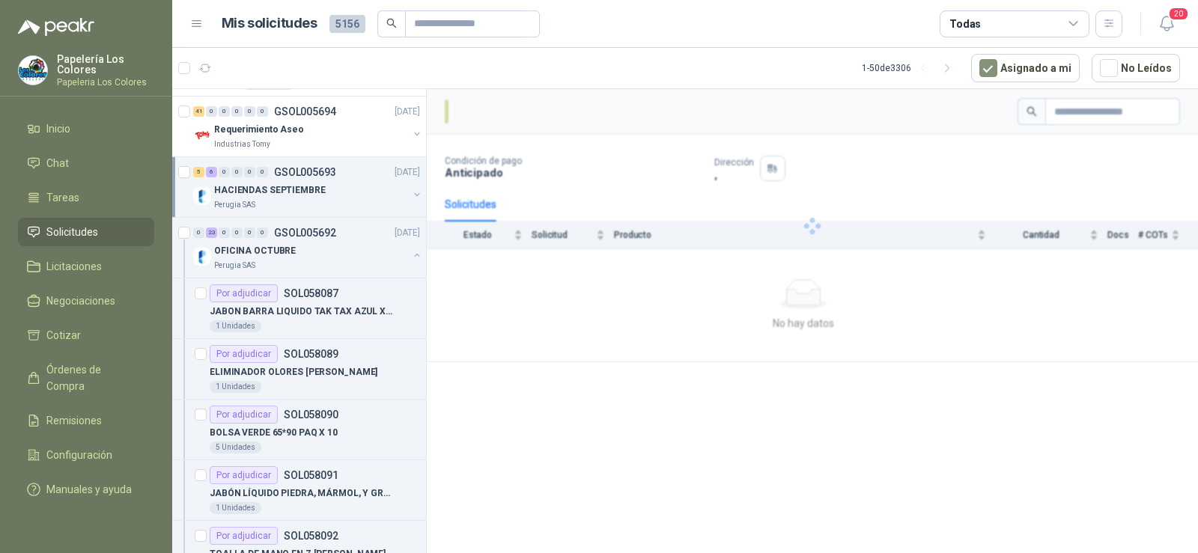
click at [267, 204] on div "Perugia SAS" at bounding box center [311, 205] width 194 height 12
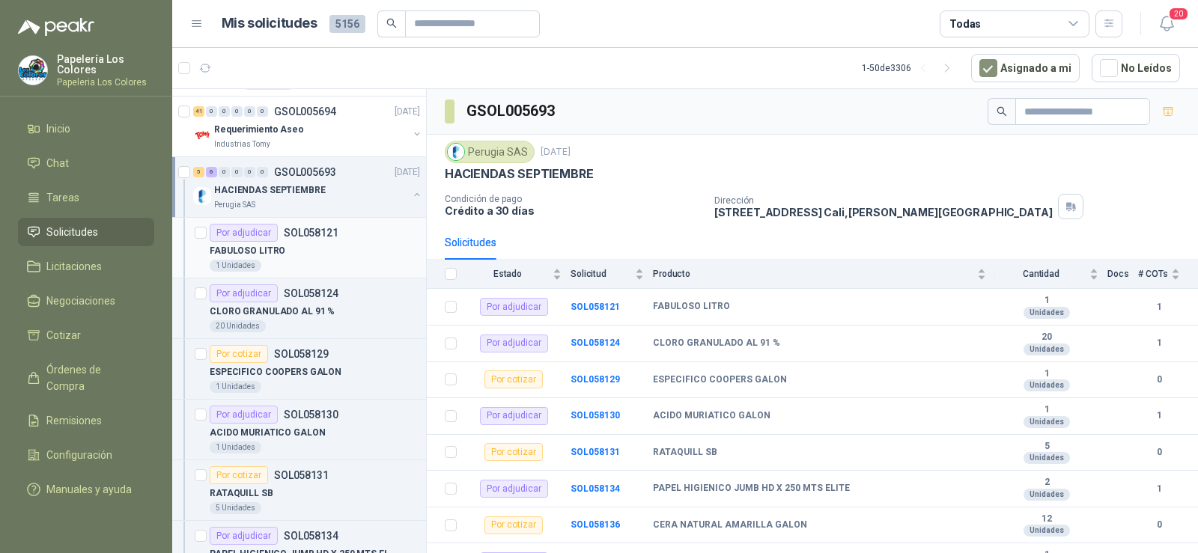
scroll to position [5, 0]
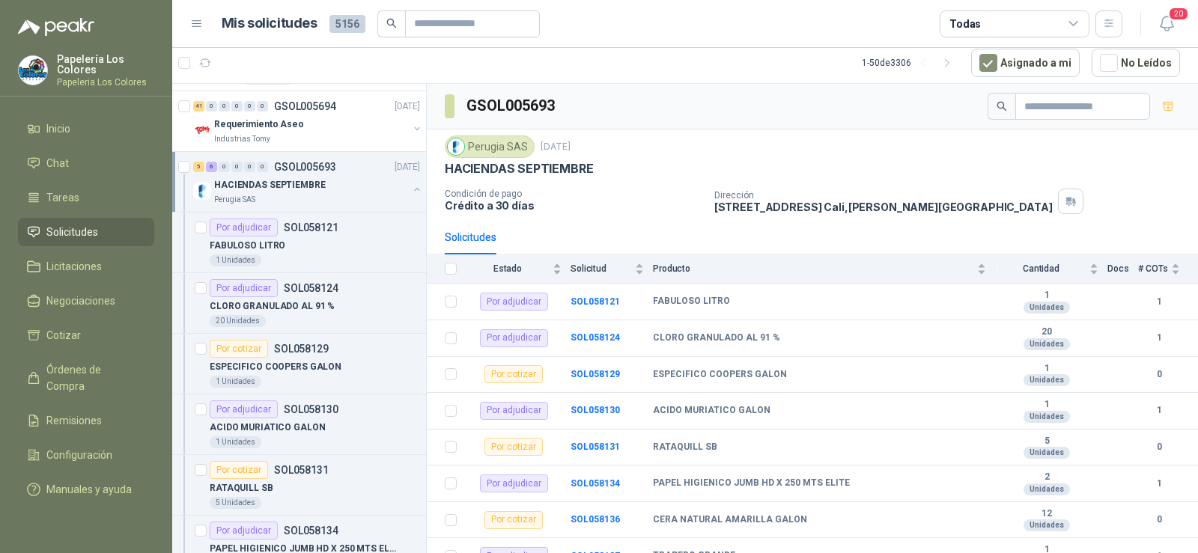
click at [261, 198] on div "Perugia SAS" at bounding box center [311, 200] width 194 height 12
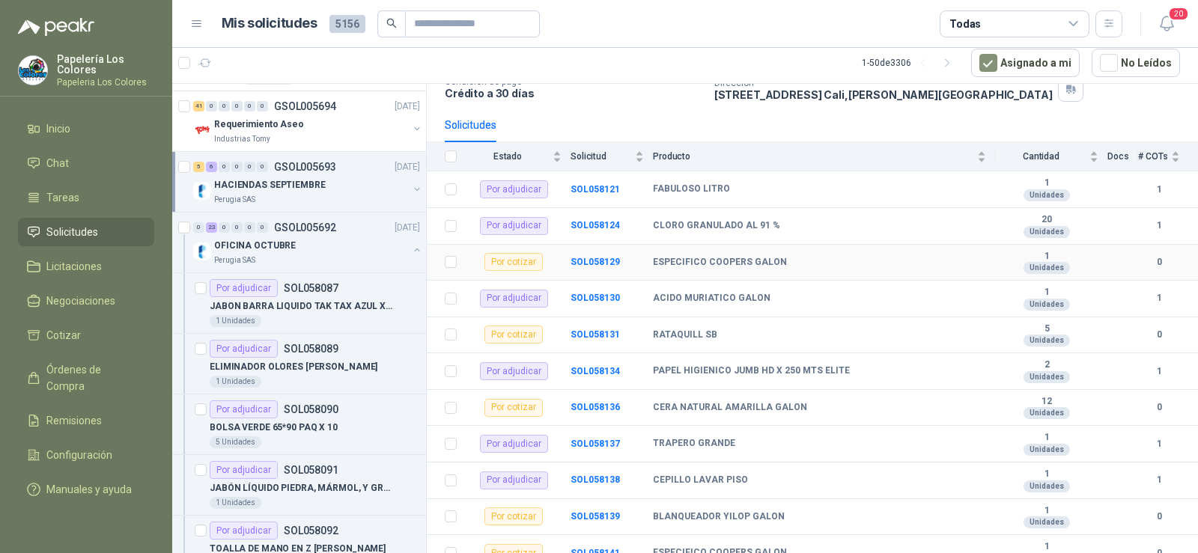
scroll to position [131, 0]
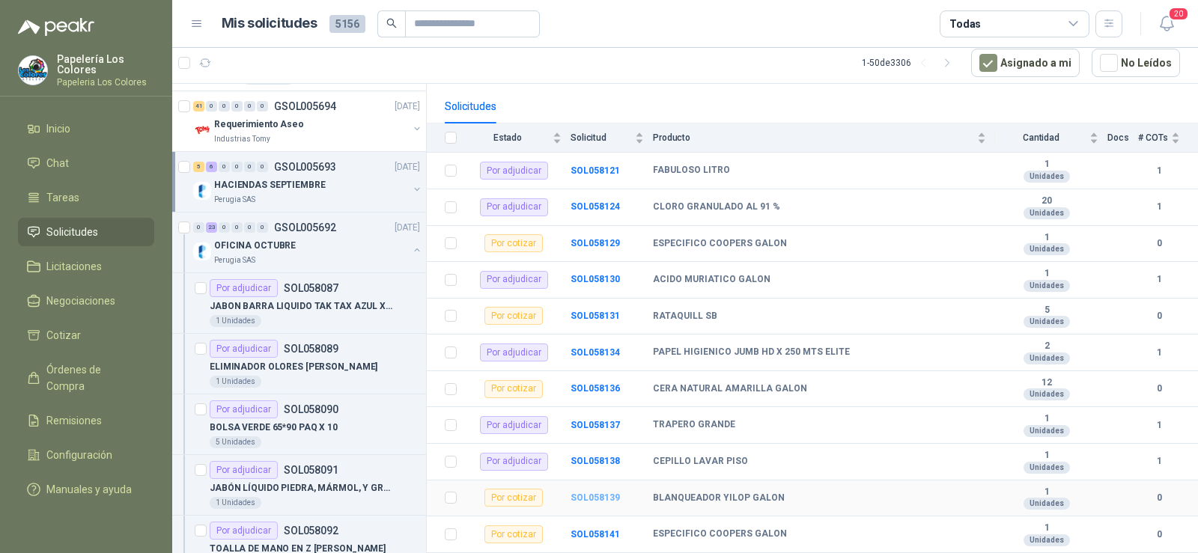
click at [583, 498] on b "SOL058139" at bounding box center [595, 498] width 49 height 10
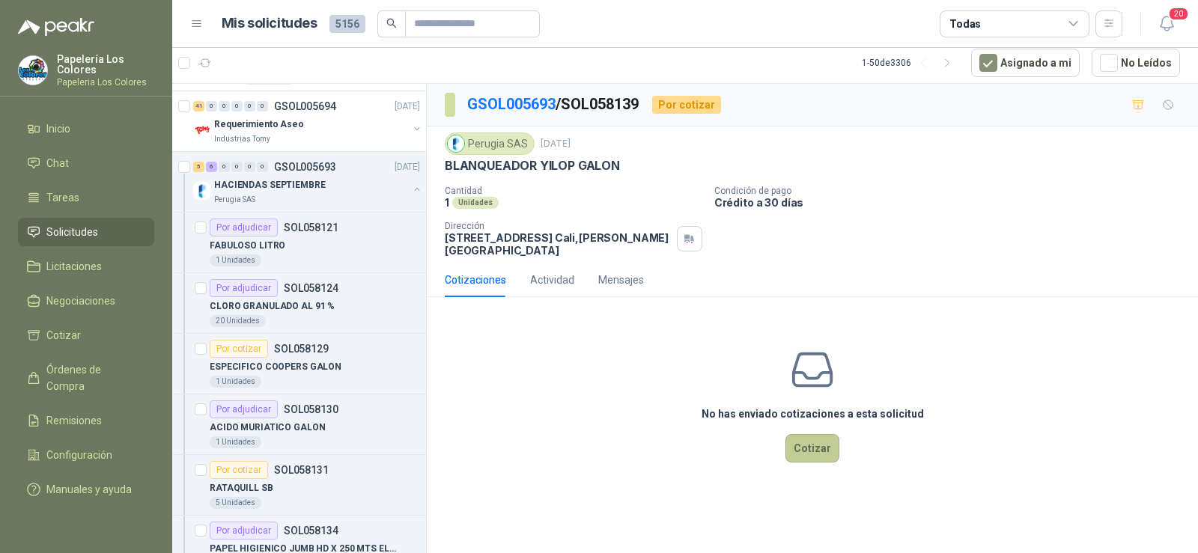
click at [815, 441] on button "Cotizar" at bounding box center [812, 448] width 54 height 28
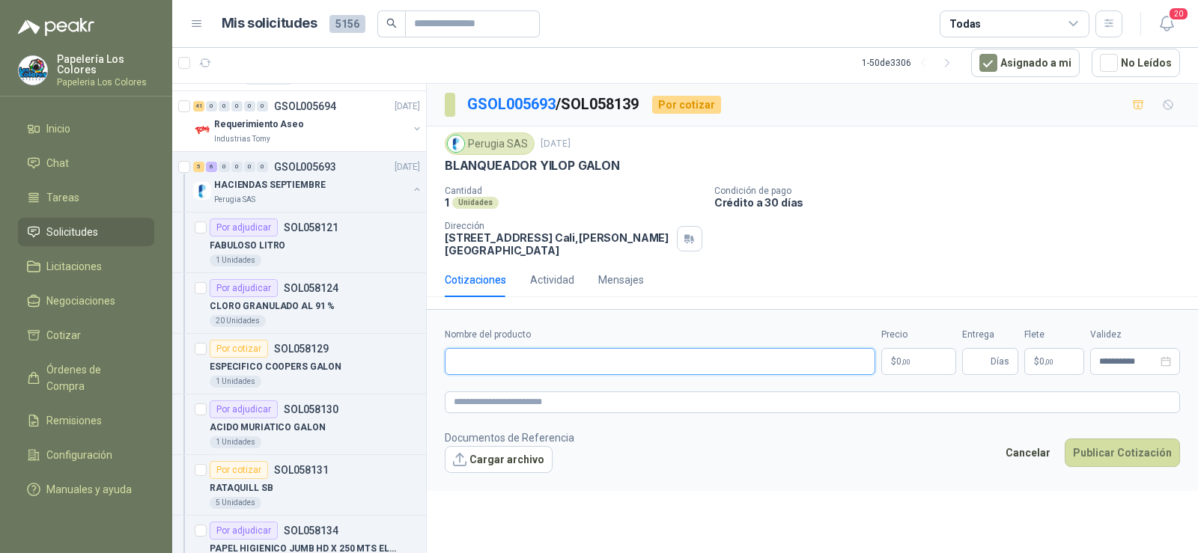
click at [516, 360] on input "Nombre del producto" at bounding box center [660, 361] width 431 height 27
paste input "**********"
type input "**********"
click at [988, 369] on input "Entrega" at bounding box center [979, 361] width 16 height 25
type input "*"
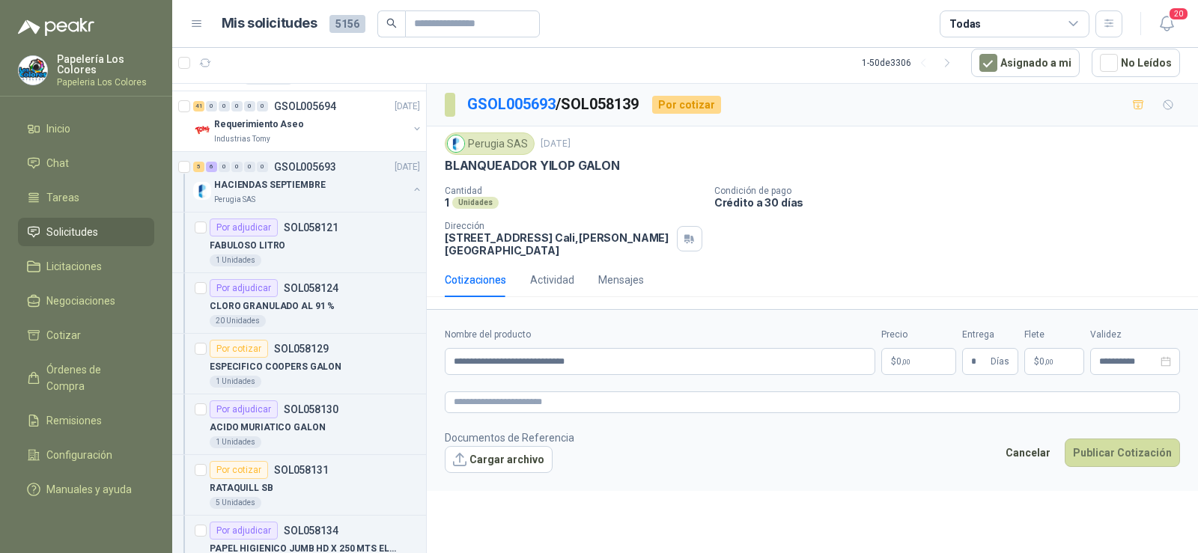
click at [910, 362] on span ",00" at bounding box center [905, 362] width 9 height 8
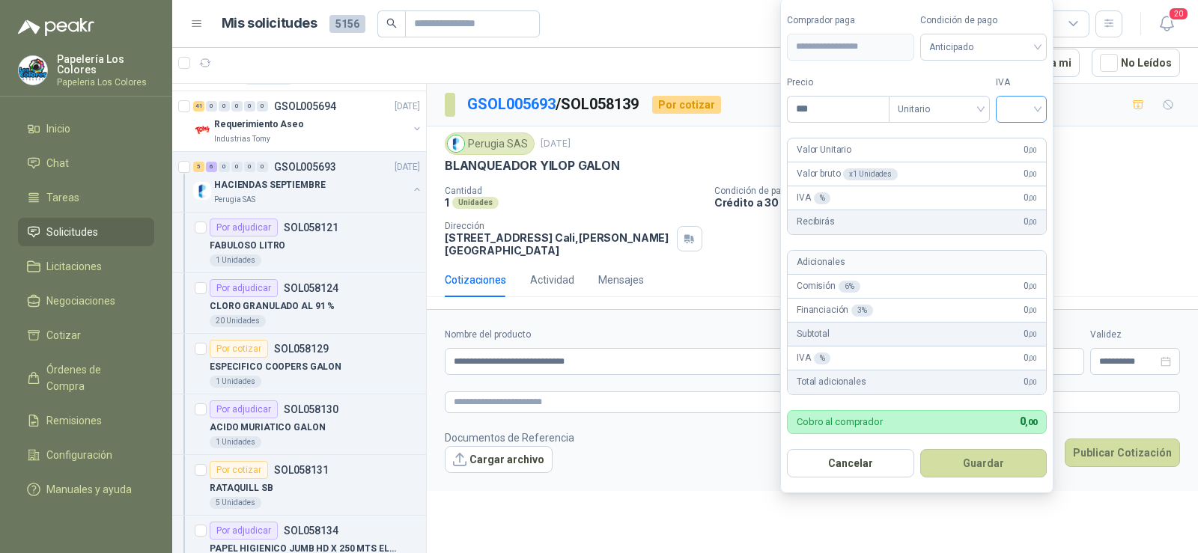
click at [1029, 116] on input "search" at bounding box center [1021, 108] width 33 height 22
click at [1020, 139] on div "19%" at bounding box center [1025, 140] width 28 height 16
click at [975, 47] on span "Anticipado" at bounding box center [986, 47] width 111 height 22
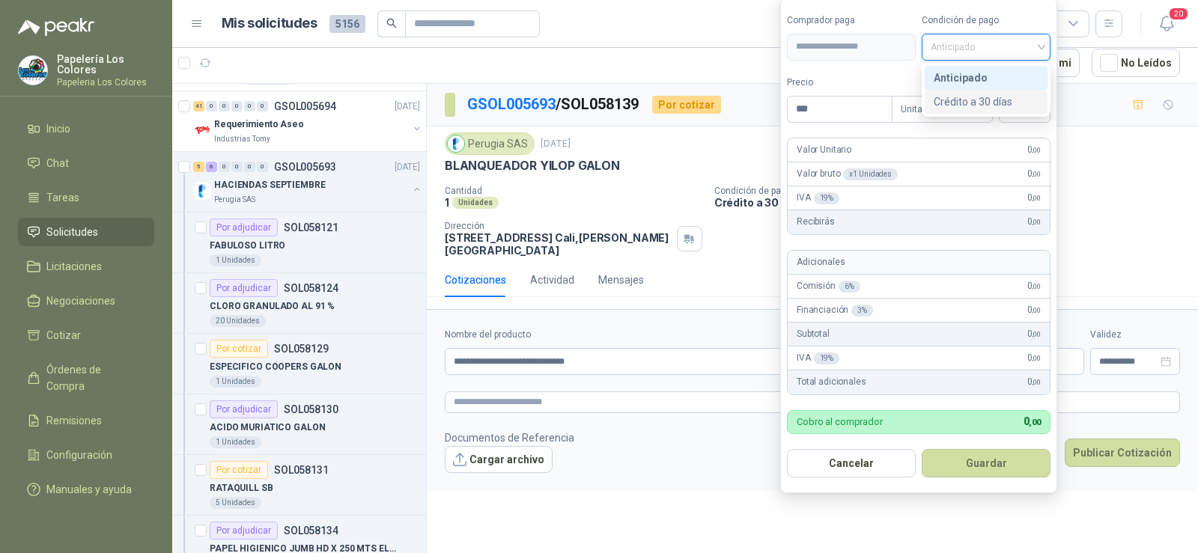
click at [970, 96] on div "Crédito a 30 días" at bounding box center [986, 102] width 105 height 16
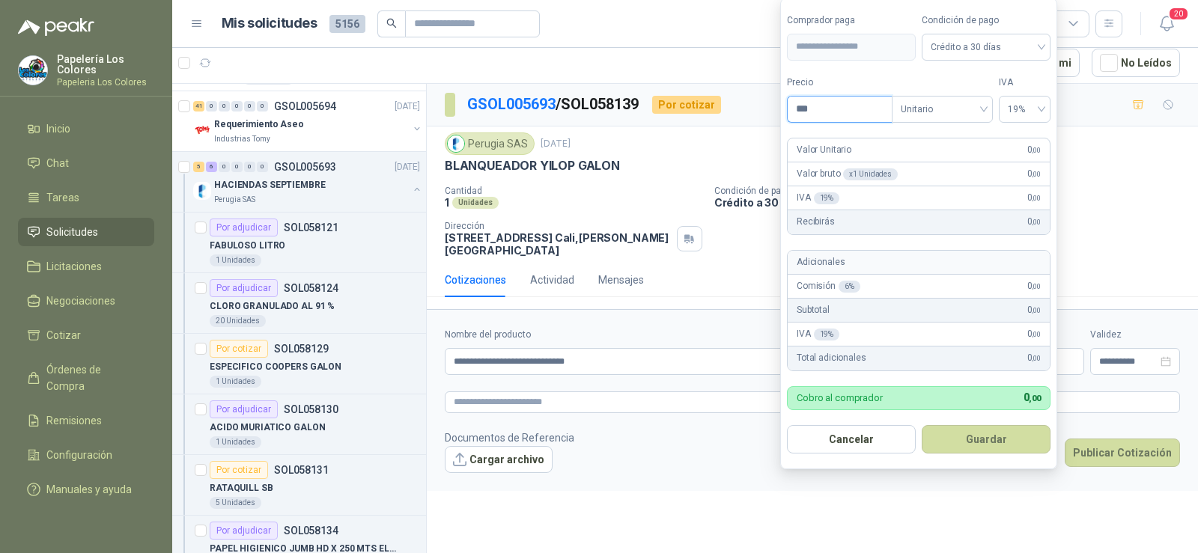
drag, startPoint x: 834, startPoint y: 114, endPoint x: 741, endPoint y: 118, distance: 92.9
click at [752, 118] on body "Papelería Los Colores Papeleria Los Colores Inicio Chat Tareas Solicitudes Lici…" at bounding box center [599, 276] width 1198 height 553
type input "*******"
click at [998, 428] on button "Guardar" at bounding box center [986, 439] width 129 height 28
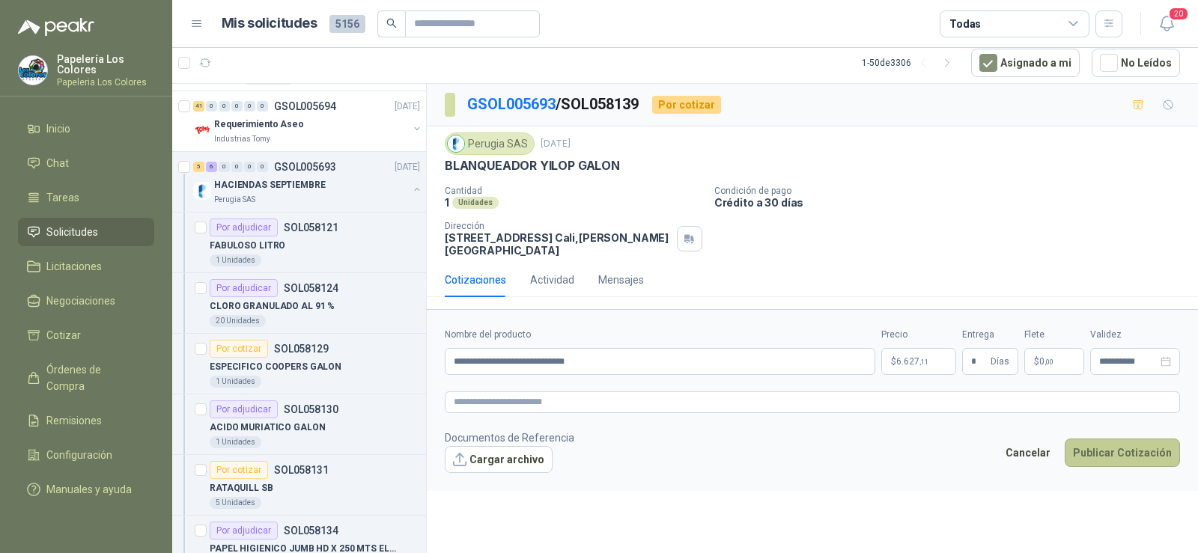
click at [1086, 442] on button "Publicar Cotización" at bounding box center [1122, 453] width 115 height 28
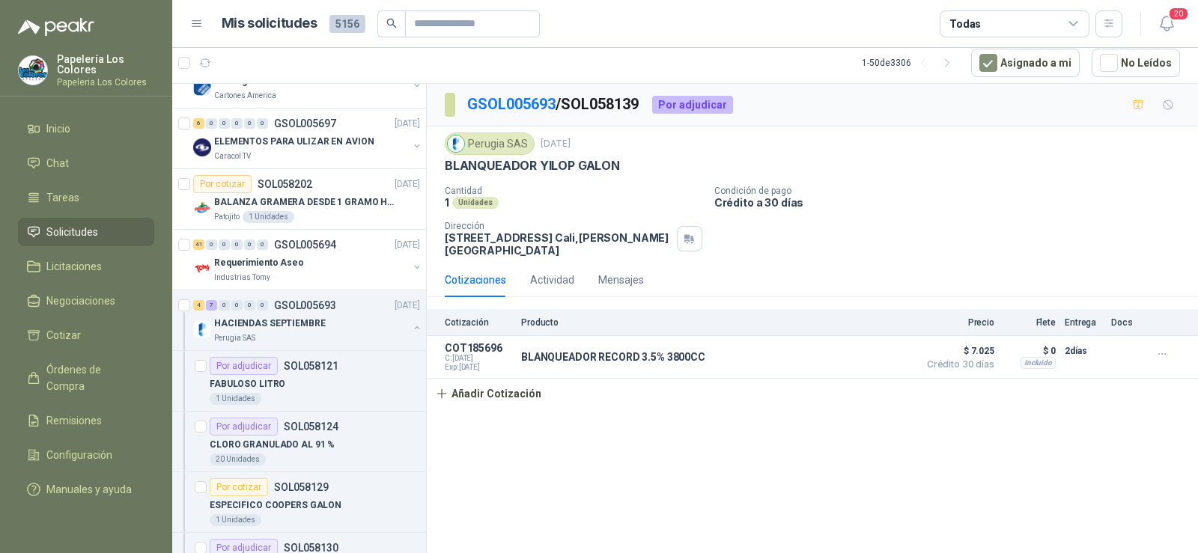
scroll to position [449, 0]
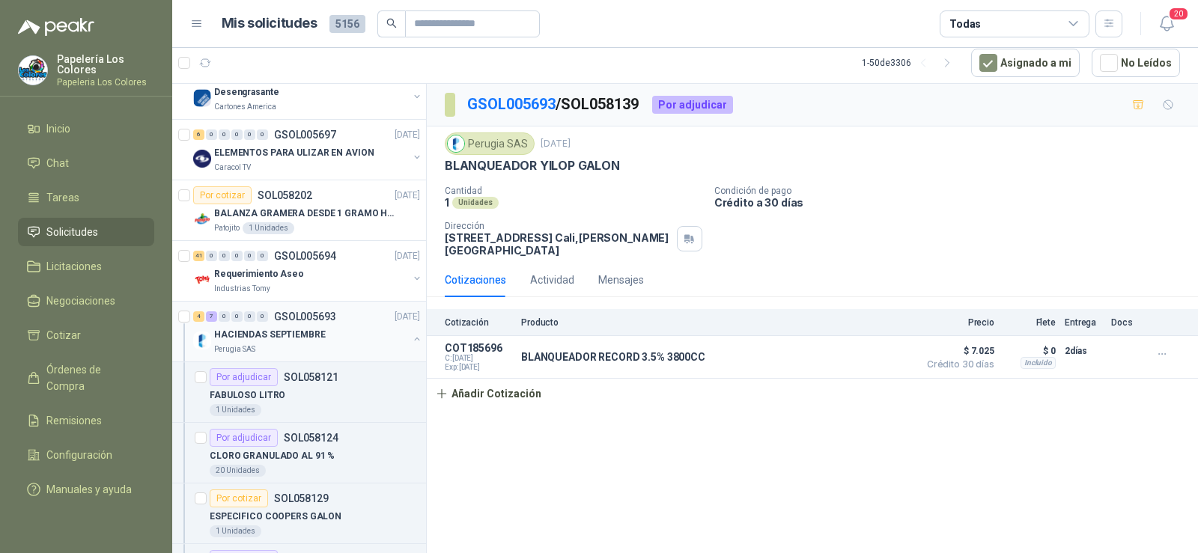
click at [268, 341] on p "HACIENDAS SEPTIEMBRE" at bounding box center [270, 335] width 112 height 14
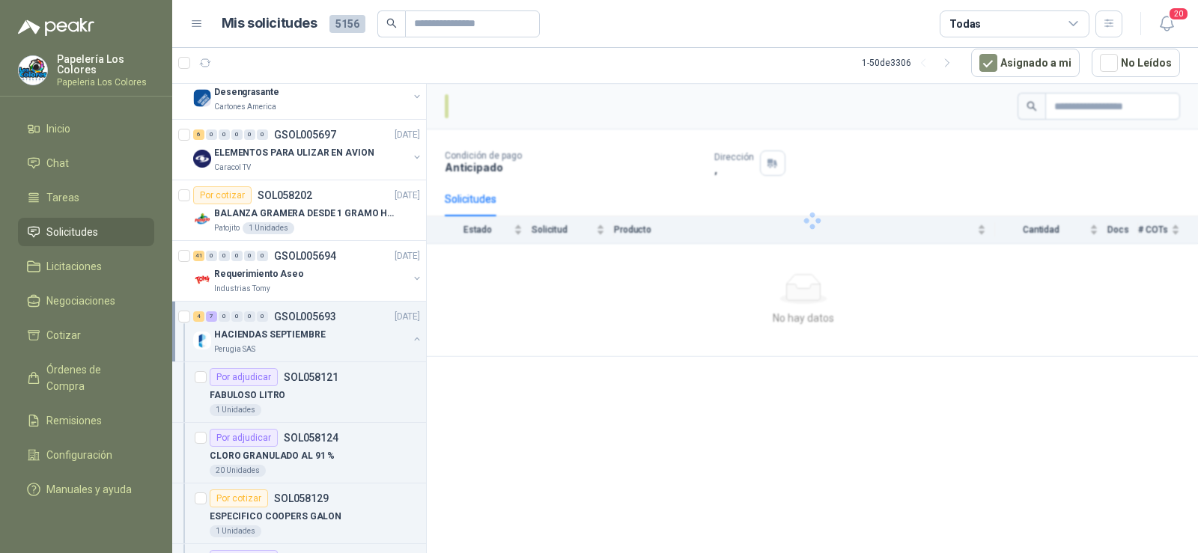
click at [264, 338] on p "HACIENDAS SEPTIEMBRE" at bounding box center [270, 335] width 112 height 14
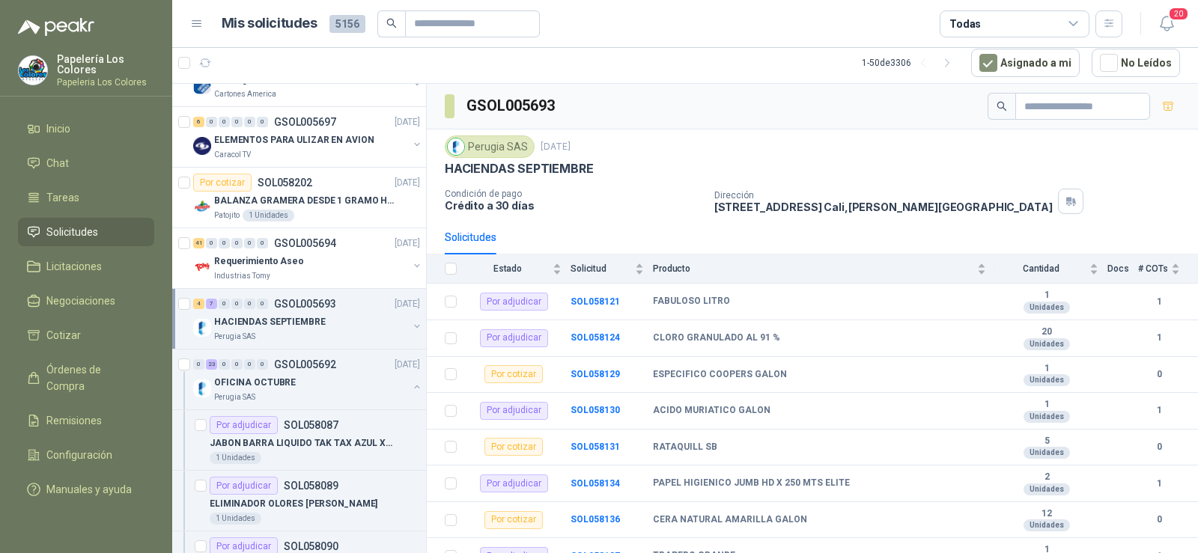
scroll to position [449, 0]
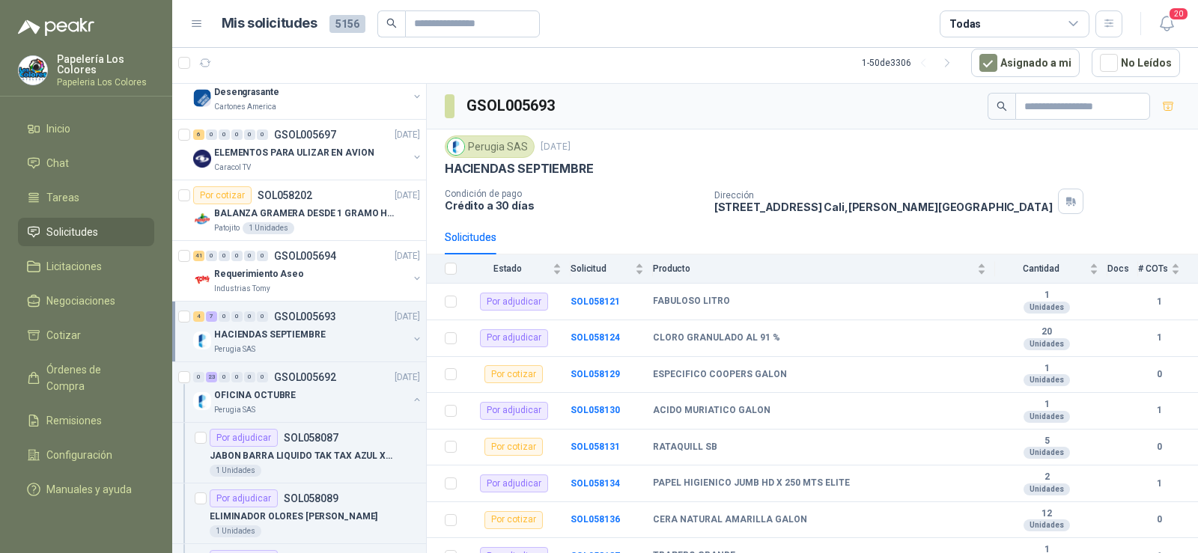
click at [252, 340] on p "HACIENDAS SEPTIEMBRE" at bounding box center [270, 335] width 112 height 14
click at [248, 393] on p "OFICINA OCTUBRE" at bounding box center [255, 396] width 82 height 14
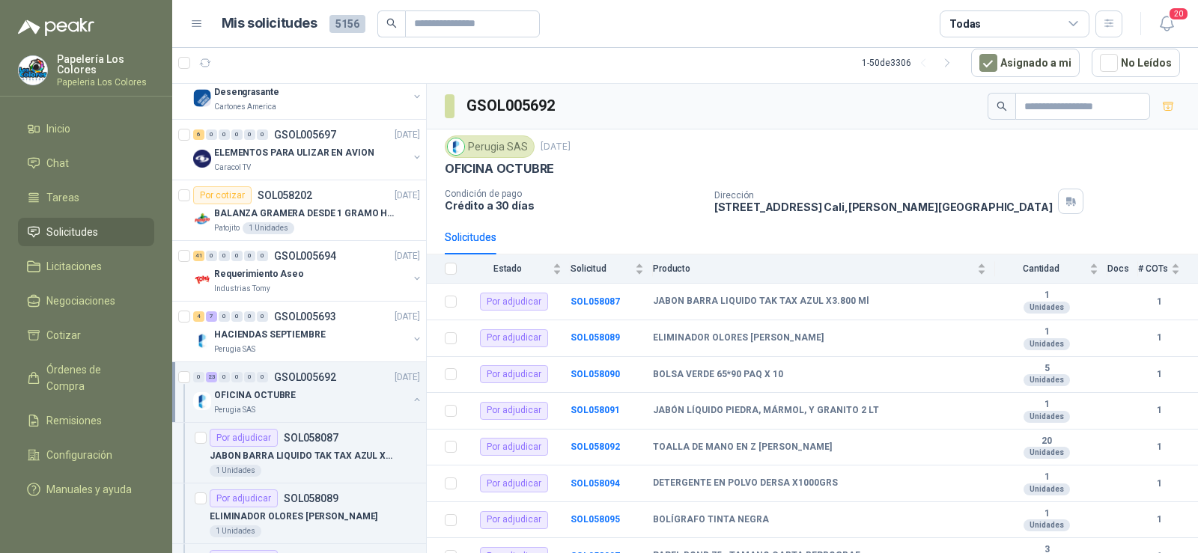
click at [269, 406] on div "Perugia SAS" at bounding box center [311, 410] width 194 height 12
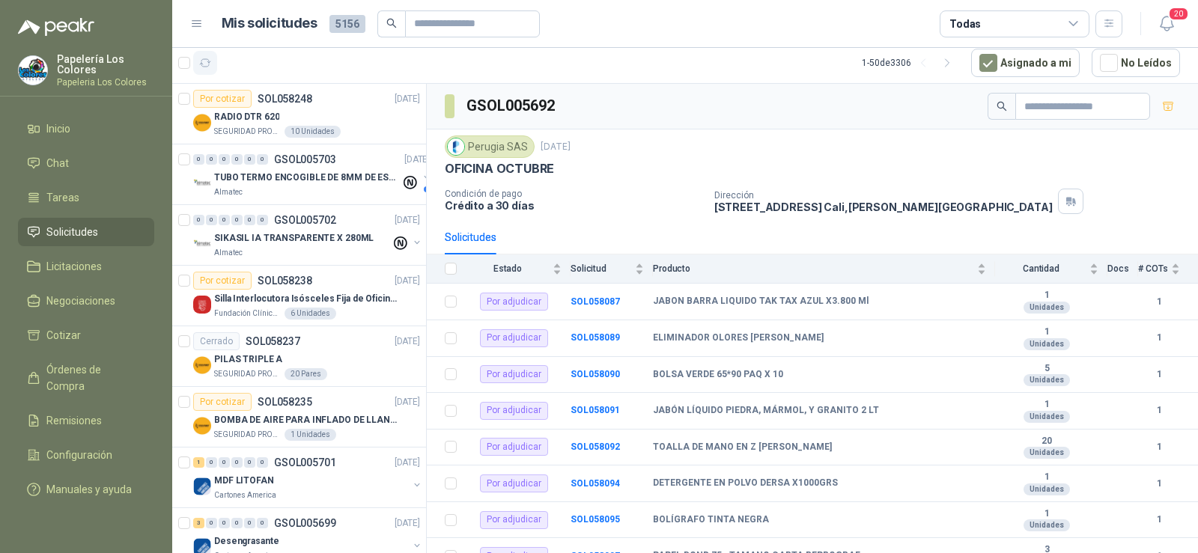
click at [207, 61] on icon "button" at bounding box center [205, 62] width 11 height 7
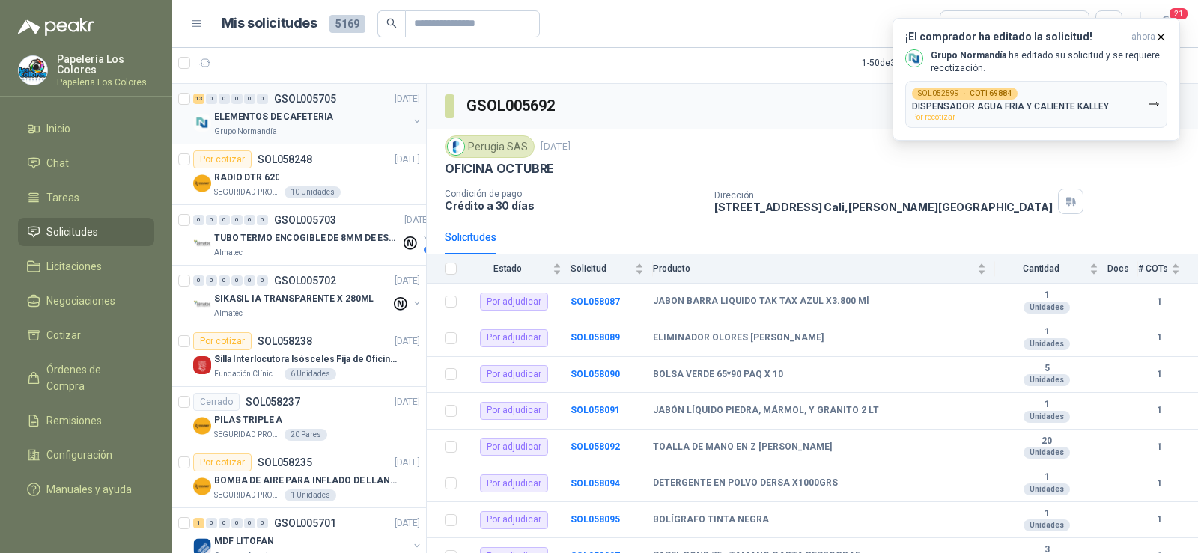
click at [252, 115] on p "ELEMENTOS DE CAFETERIA" at bounding box center [273, 117] width 119 height 14
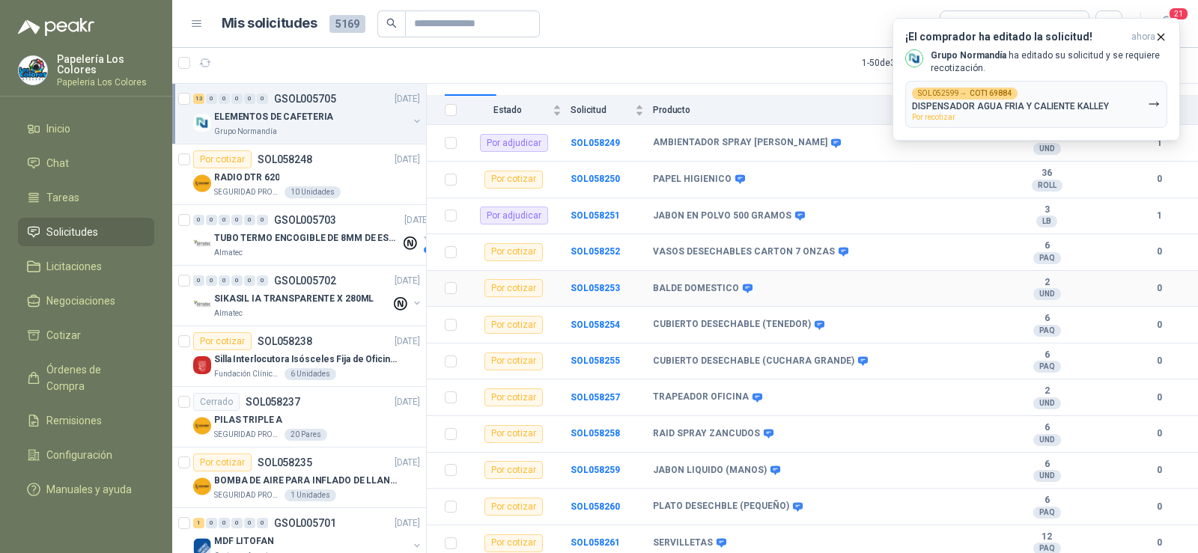
scroll to position [204, 0]
